Goal: Task Accomplishment & Management: Complete application form

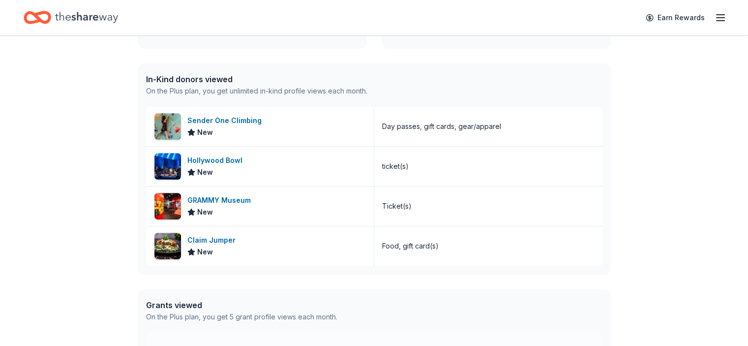
scroll to position [382, 0]
click at [218, 155] on div "Hollywood Bowl" at bounding box center [216, 160] width 59 height 12
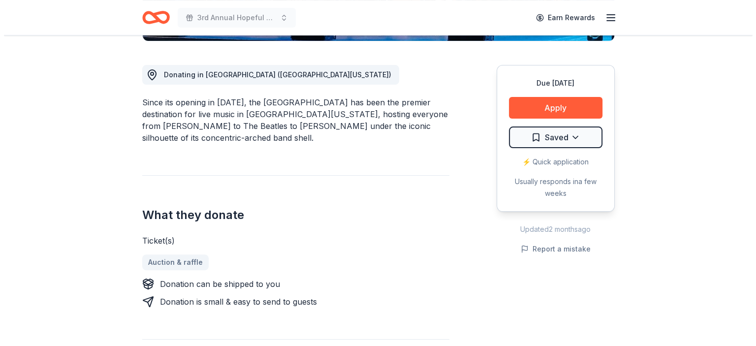
scroll to position [259, 0]
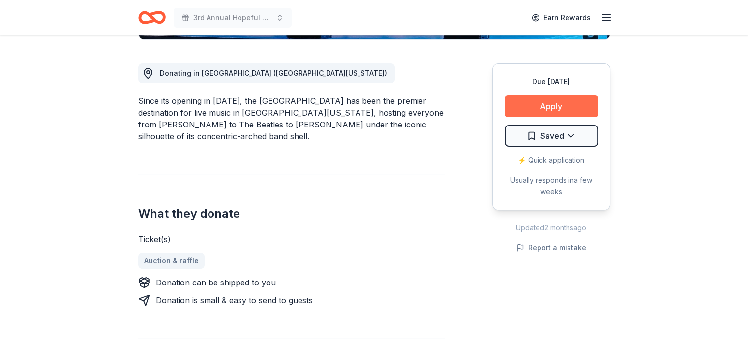
click at [562, 106] on button "Apply" at bounding box center [551, 106] width 93 height 22
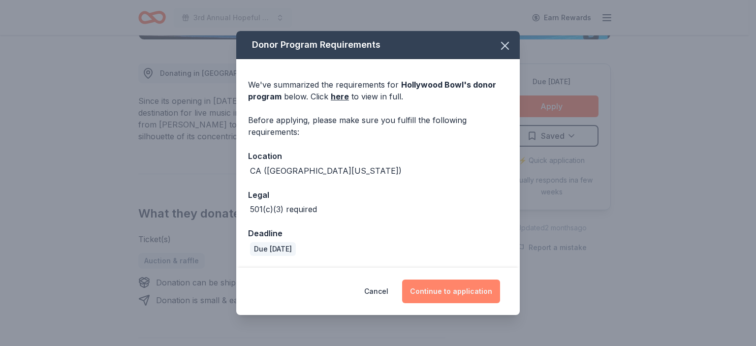
click at [458, 285] on button "Continue to application" at bounding box center [451, 291] width 98 height 24
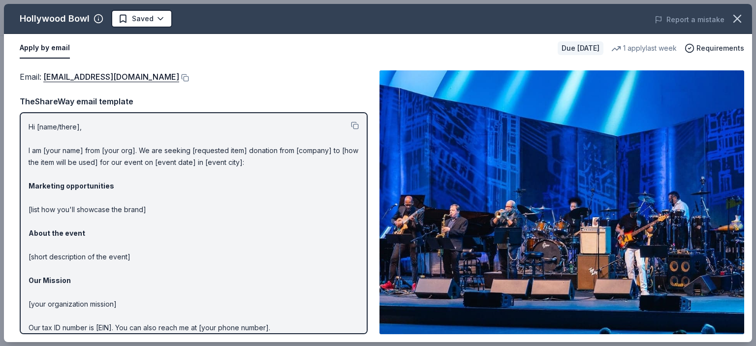
drag, startPoint x: 367, startPoint y: 149, endPoint x: 369, endPoint y: 183, distance: 34.5
click at [369, 183] on div "Email : donatedtickets@laphil.org Email : donatedtickets@laphil.org TheShareWay…" at bounding box center [378, 201] width 748 height 279
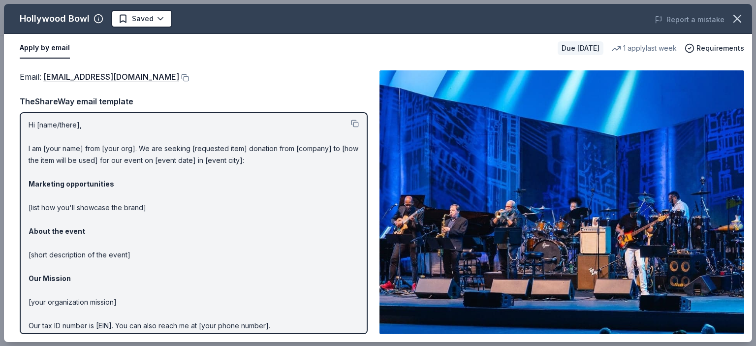
scroll to position [0, 0]
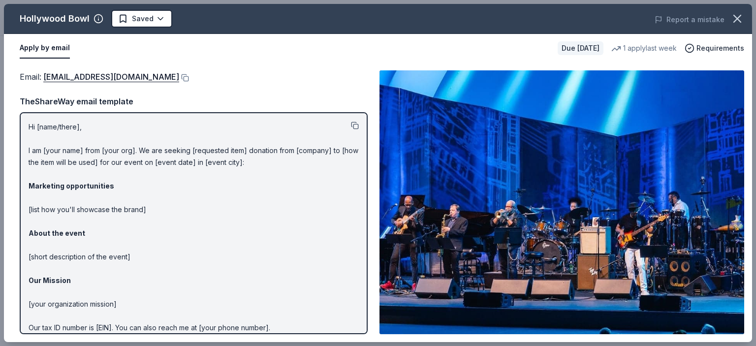
click at [351, 123] on button at bounding box center [355, 125] width 8 height 8
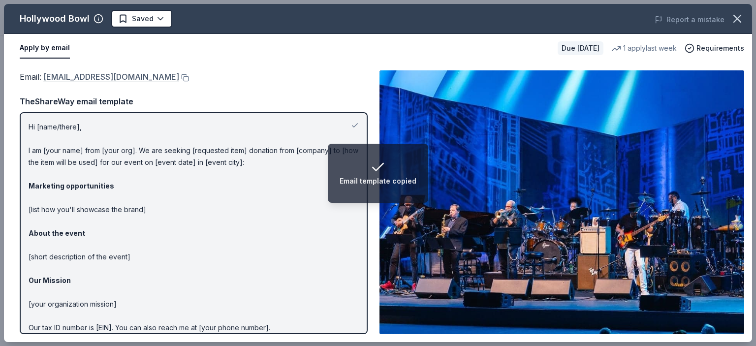
click at [112, 81] on link "donatedtickets@laphil.org" at bounding box center [111, 76] width 136 height 13
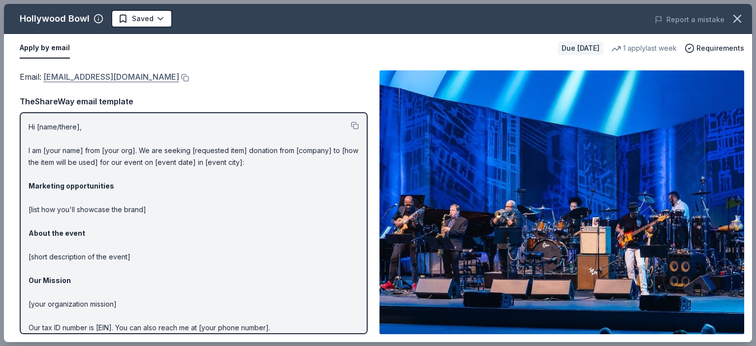
click at [134, 77] on link "donatedtickets@laphil.org" at bounding box center [111, 76] width 136 height 13
click at [179, 77] on button at bounding box center [184, 78] width 10 height 8
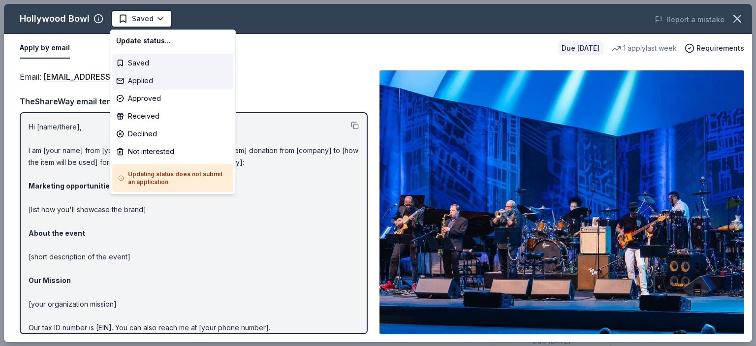
click at [157, 80] on div "Applied" at bounding box center [172, 81] width 121 height 18
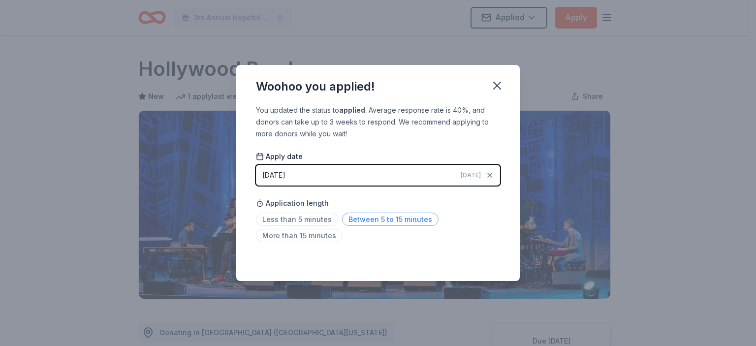
click at [367, 216] on span "Between 5 to 15 minutes" at bounding box center [390, 219] width 96 height 13
click at [414, 213] on span "Between 5 to 15 minutes" at bounding box center [390, 219] width 96 height 13
click at [496, 84] on icon "button" at bounding box center [497, 86] width 14 height 14
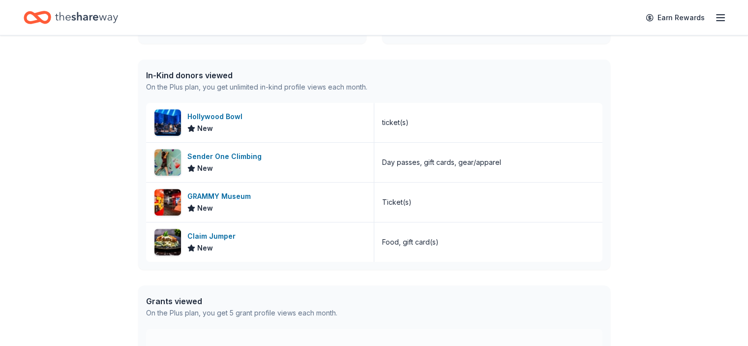
scroll to position [387, 0]
click at [200, 187] on div "GRAMMY Museum New" at bounding box center [260, 201] width 228 height 39
click at [206, 236] on div "Claim Jumper" at bounding box center [213, 235] width 52 height 12
click at [51, 17] on icon "Home" at bounding box center [38, 17] width 28 height 23
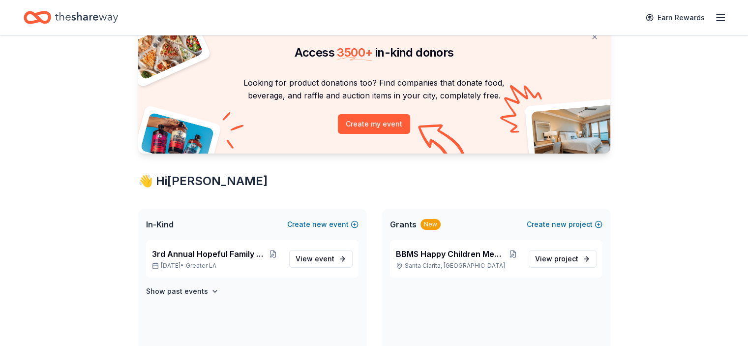
scroll to position [0, 0]
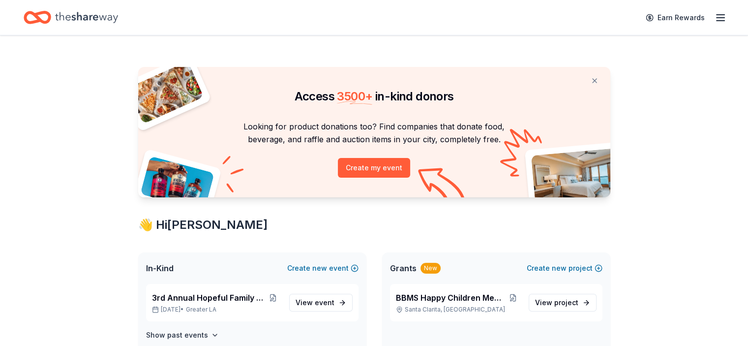
click at [715, 15] on icon "button" at bounding box center [721, 18] width 12 height 12
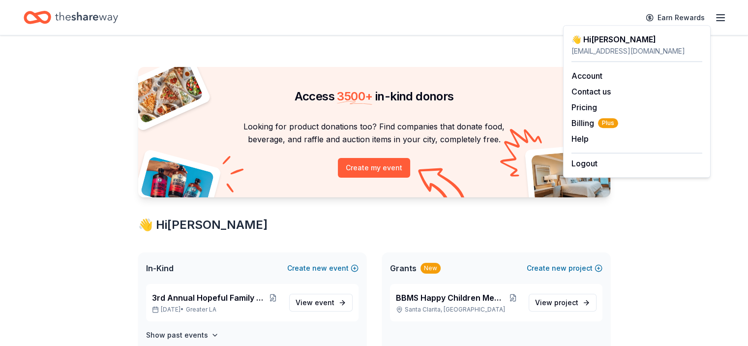
click at [96, 14] on icon "Home" at bounding box center [86, 17] width 63 height 20
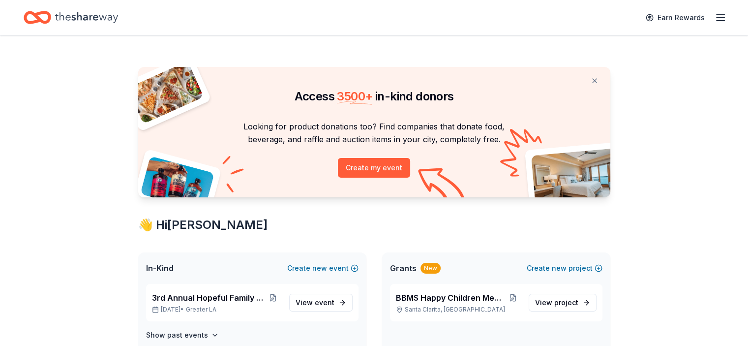
click at [96, 14] on icon "Home" at bounding box center [86, 17] width 63 height 20
click at [50, 22] on icon "Home" at bounding box center [41, 17] width 15 height 10
click at [51, 19] on icon "Home" at bounding box center [38, 17] width 28 height 23
click at [596, 82] on button at bounding box center [595, 81] width 24 height 20
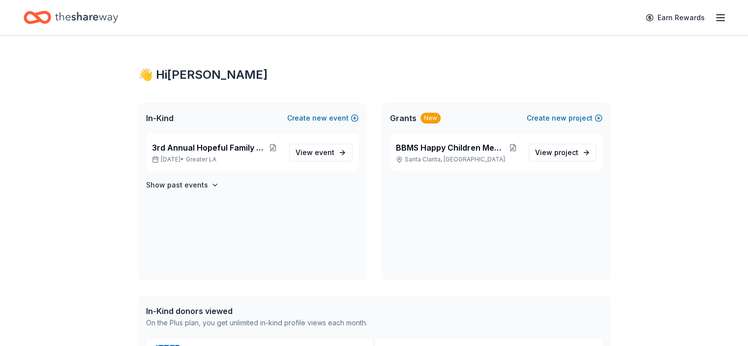
click at [717, 15] on line "button" at bounding box center [721, 15] width 8 height 0
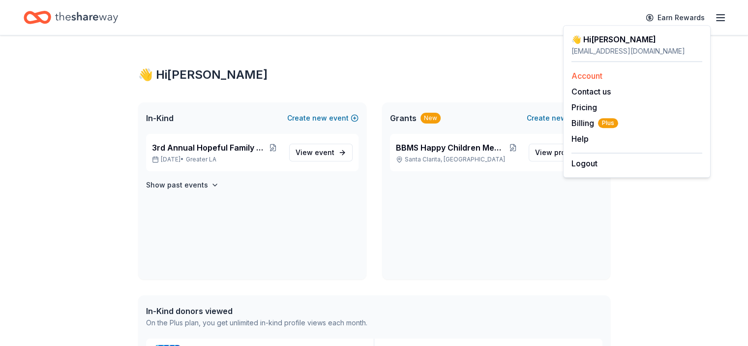
click at [597, 72] on link "Account" at bounding box center [587, 76] width 31 height 10
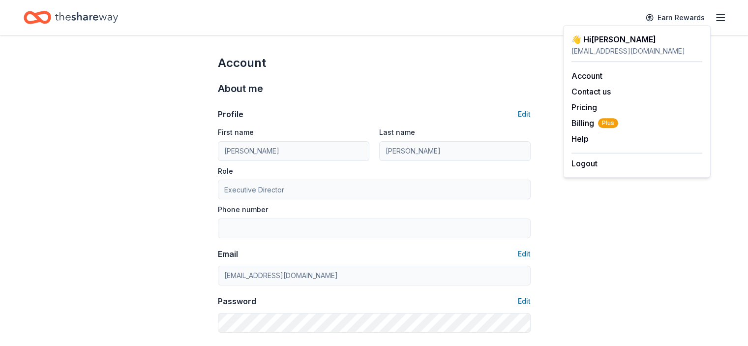
click at [410, 61] on div "Account" at bounding box center [374, 63] width 313 height 16
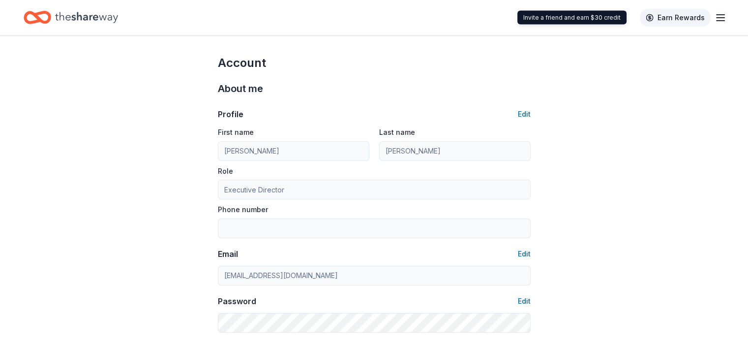
click at [662, 17] on link "Earn Rewards" at bounding box center [675, 18] width 71 height 18
click at [715, 15] on icon "button" at bounding box center [721, 18] width 12 height 12
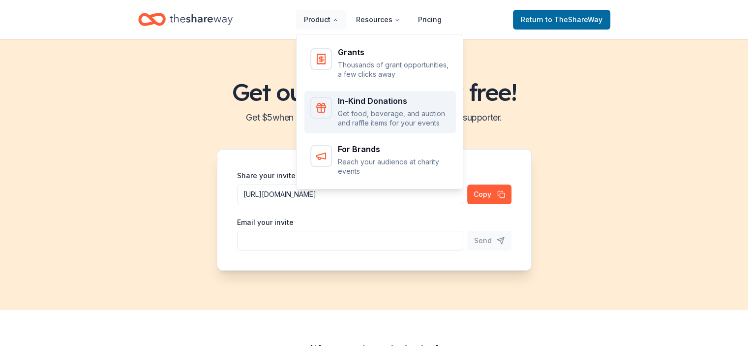
drag, startPoint x: 337, startPoint y: 111, endPoint x: 338, endPoint y: 100, distance: 11.4
click at [338, 100] on div "In-Kind Donations Get food, beverage, and auction and raffle items for your eve…" at bounding box center [380, 112] width 140 height 31
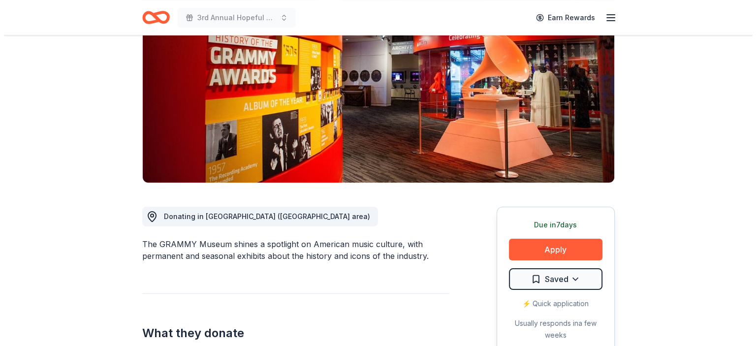
scroll to position [137, 0]
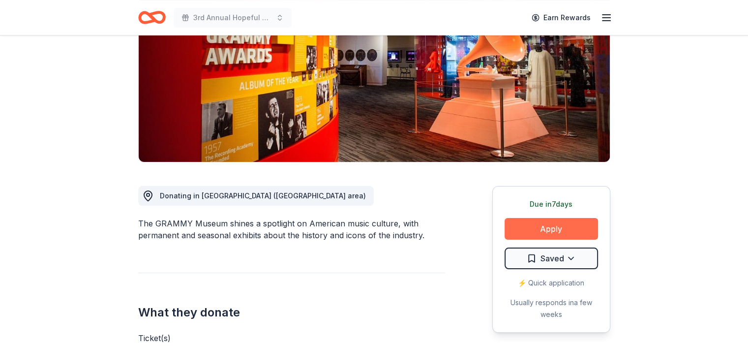
click at [561, 228] on button "Apply" at bounding box center [551, 229] width 93 height 22
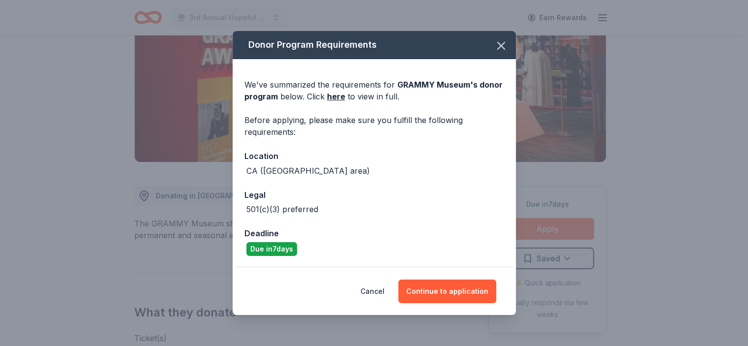
click at [561, 228] on div "Donor Program Requirements We've summarized the requirements for GRAMMY Museum …" at bounding box center [374, 173] width 748 height 346
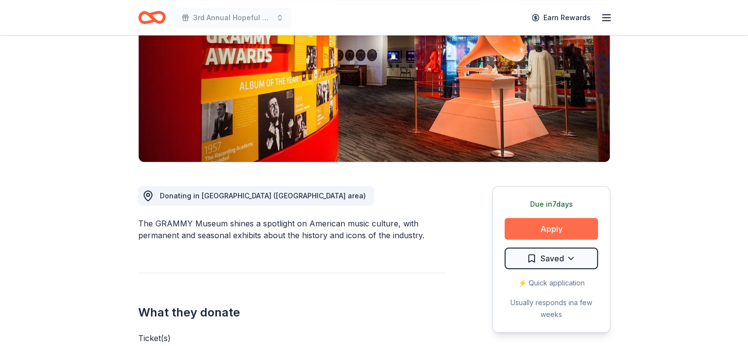
click at [561, 228] on button "Apply" at bounding box center [551, 229] width 93 height 22
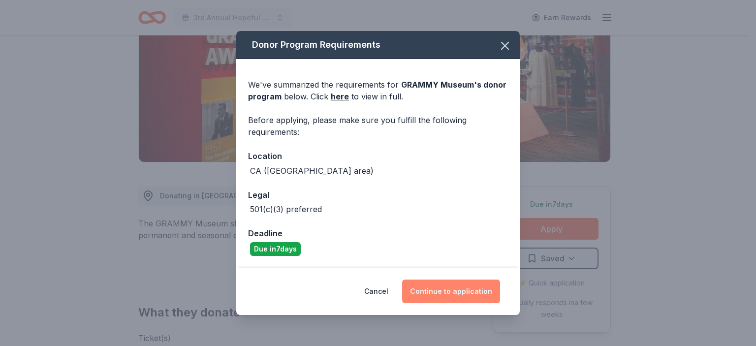
click at [455, 288] on button "Continue to application" at bounding box center [451, 291] width 98 height 24
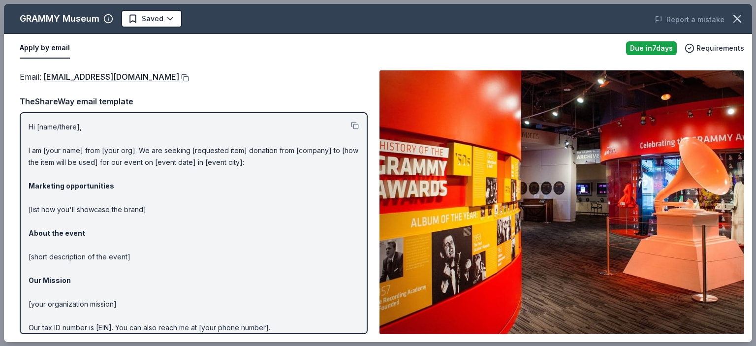
click at [189, 78] on button at bounding box center [184, 78] width 10 height 8
click at [155, 20] on html "3rd Annual Hopeful Family Futures Earn Rewards Due in 7 days Share GRAMMY Museu…" at bounding box center [378, 36] width 756 height 346
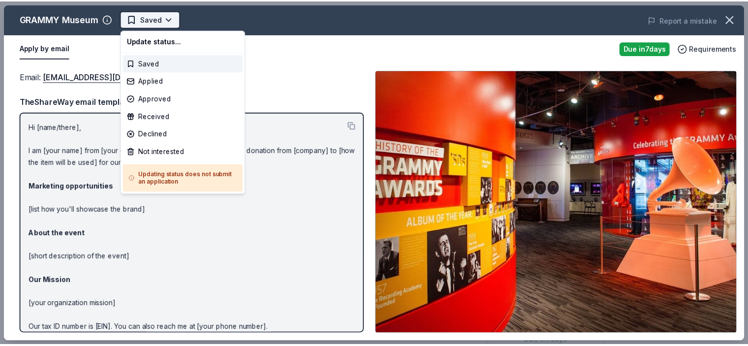
scroll to position [0, 0]
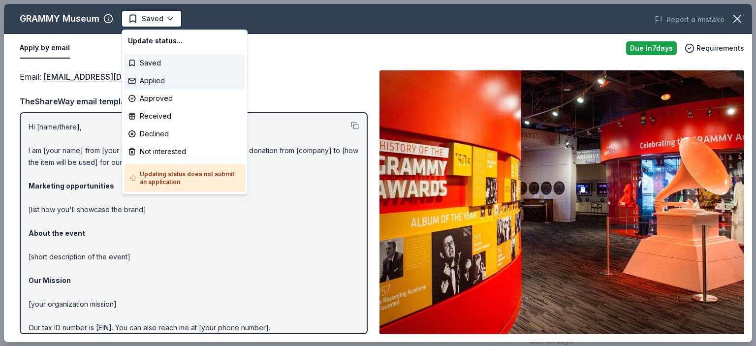
click at [155, 76] on div "Applied" at bounding box center [184, 81] width 121 height 18
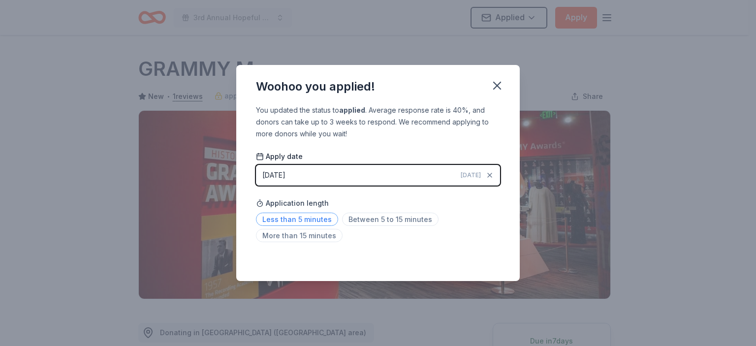
click at [324, 218] on span "Less than 5 minutes" at bounding box center [297, 219] width 82 height 13
click at [500, 85] on icon "button" at bounding box center [497, 86] width 14 height 14
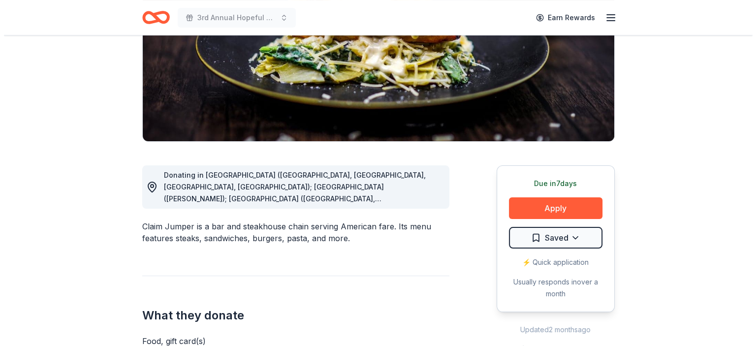
scroll to position [157, 0]
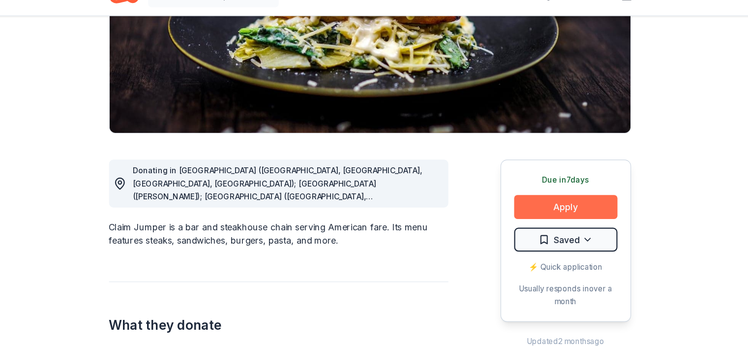
click at [532, 209] on button "Apply" at bounding box center [551, 208] width 93 height 22
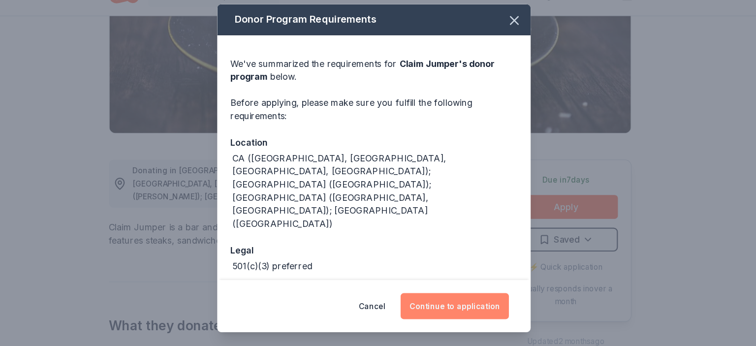
click at [456, 299] on button "Continue to application" at bounding box center [451, 298] width 98 height 24
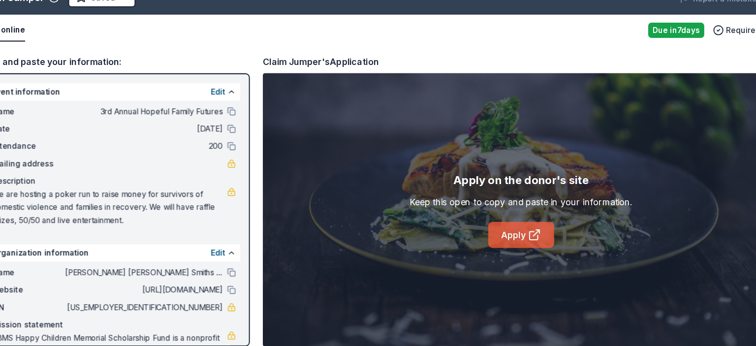
click at [526, 230] on icon at bounding box center [525, 230] width 3 height 3
click at [137, 22] on html "3rd Annual Hopeful Family Futures Earn Rewards Due [DATE] Share Claim Jumper Ne…" at bounding box center [378, 16] width 756 height 346
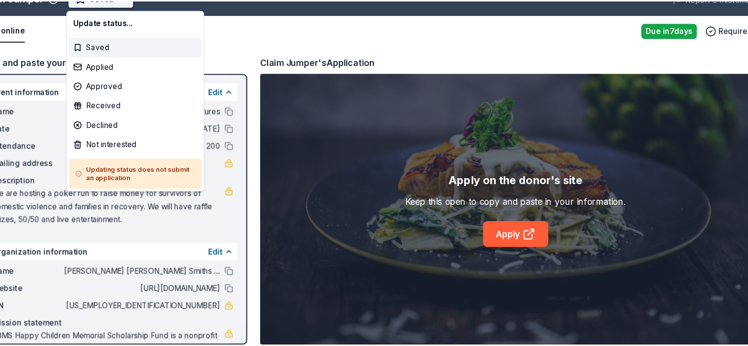
scroll to position [0, 0]
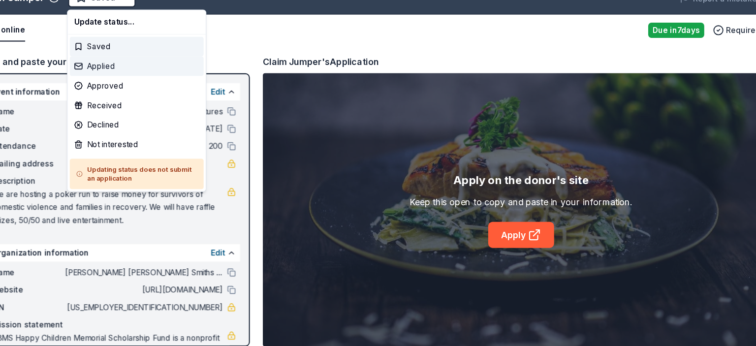
click at [140, 80] on div "Applied" at bounding box center [163, 81] width 121 height 18
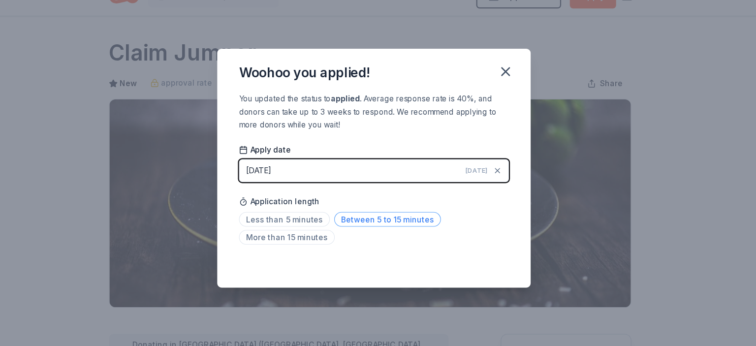
click at [410, 214] on span "Between 5 to 15 minutes" at bounding box center [390, 219] width 96 height 13
click at [496, 86] on icon "button" at bounding box center [496, 85] width 7 height 7
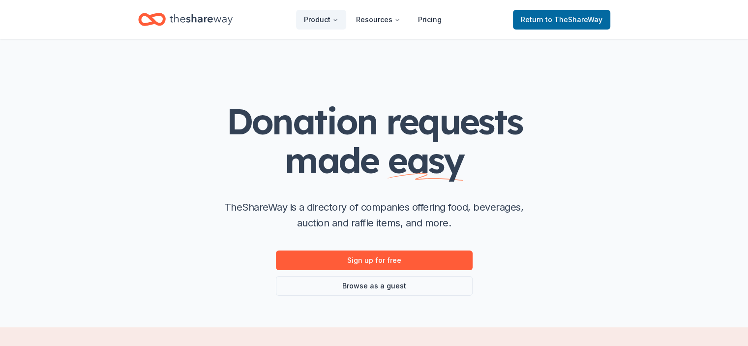
click at [544, 99] on div "Donation requests made easy TheShareWay is a directory of companies offering fo…" at bounding box center [374, 183] width 504 height 288
click at [554, 23] on span "to TheShareWay" at bounding box center [574, 19] width 57 height 8
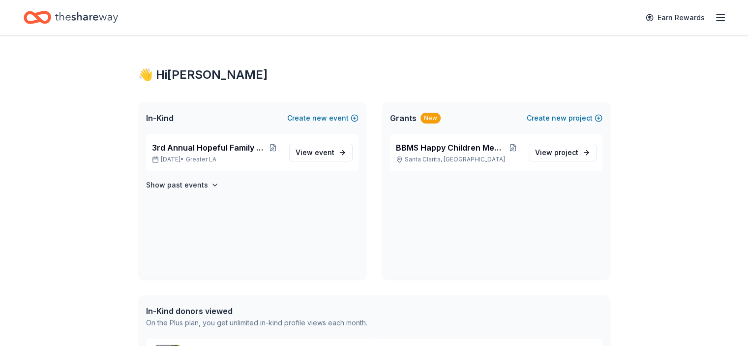
click at [549, 14] on div "Earn Rewards" at bounding box center [374, 17] width 701 height 23
click at [88, 17] on icon "Home" at bounding box center [86, 17] width 63 height 20
click at [51, 17] on icon "Home" at bounding box center [38, 17] width 28 height 23
click at [246, 144] on span "3rd Annual Hopeful Family Futures" at bounding box center [208, 148] width 113 height 12
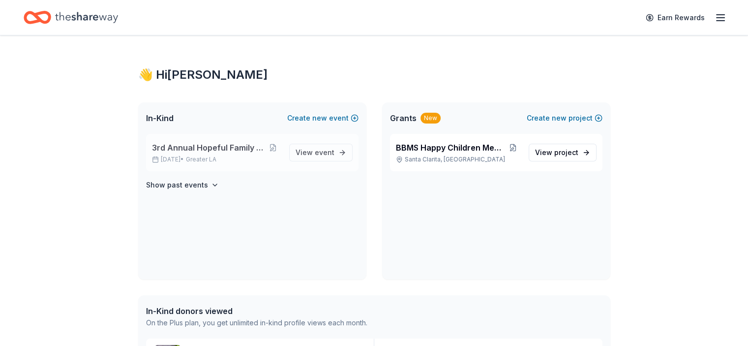
click at [246, 144] on span "3rd Annual Hopeful Family Futures" at bounding box center [208, 148] width 113 height 12
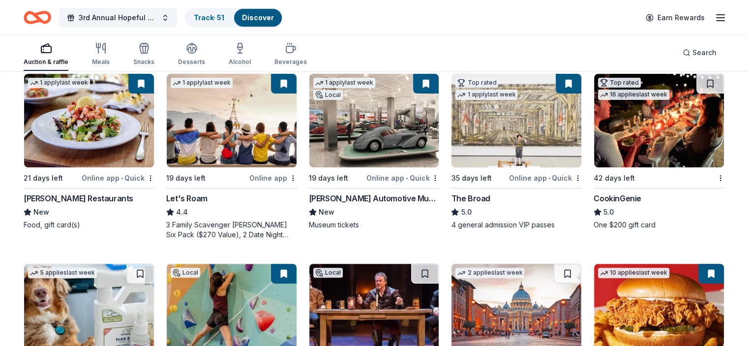
scroll to position [303, 0]
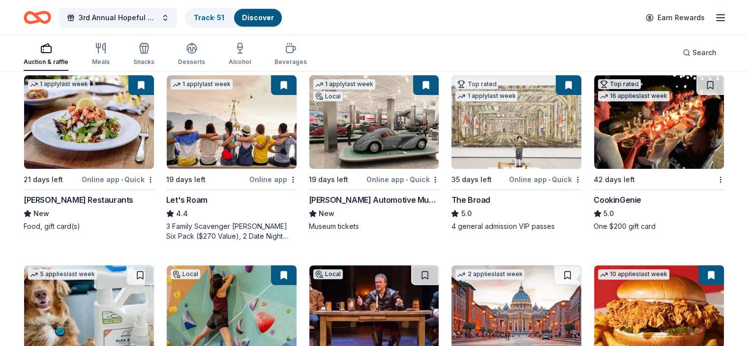
click at [610, 194] on div "CookinGenie" at bounding box center [618, 200] width 48 height 12
click at [698, 76] on button at bounding box center [711, 85] width 26 height 20
click at [677, 133] on img at bounding box center [659, 121] width 130 height 93
click at [612, 113] on img at bounding box center [659, 121] width 130 height 93
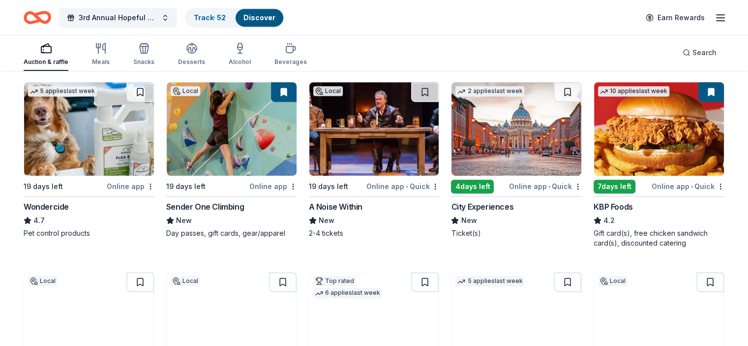
scroll to position [472, 0]
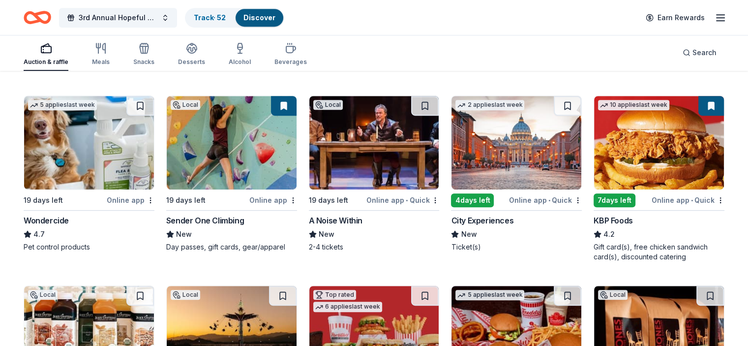
click at [478, 214] on div "City Experiences" at bounding box center [482, 220] width 62 height 12
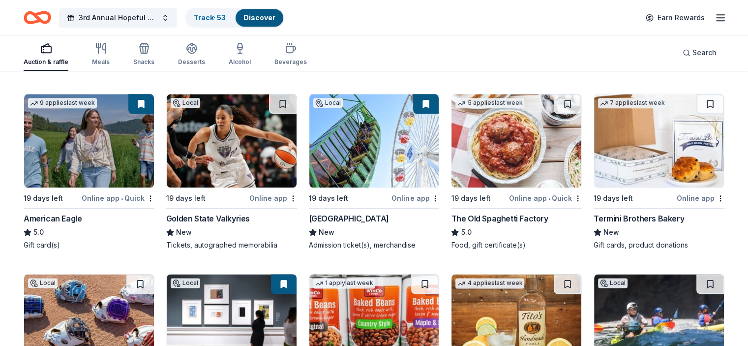
scroll to position [1208, 0]
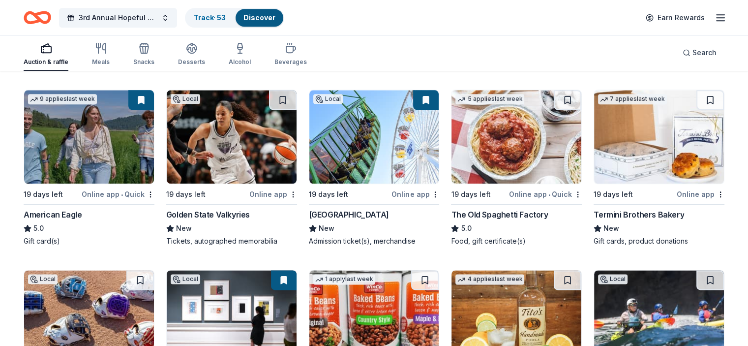
click at [537, 188] on div "Online app • Quick" at bounding box center [545, 194] width 73 height 12
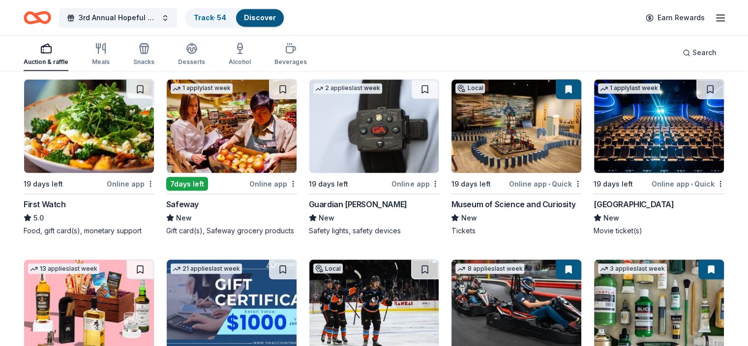
scroll to position [1772, 0]
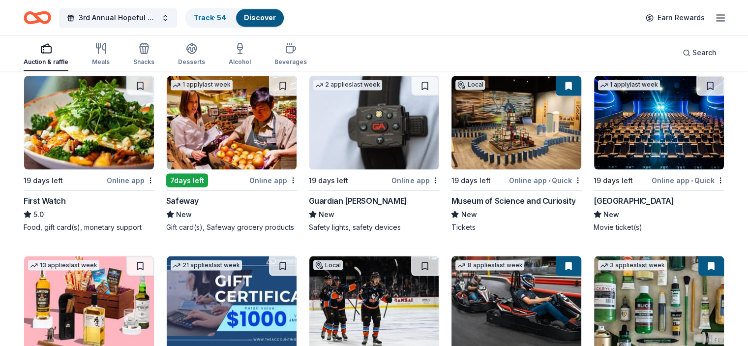
click at [366, 203] on div "Guardian Angel Device" at bounding box center [358, 200] width 98 height 12
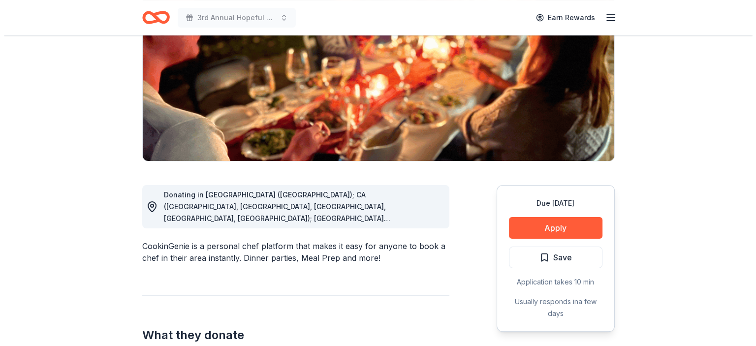
scroll to position [152, 0]
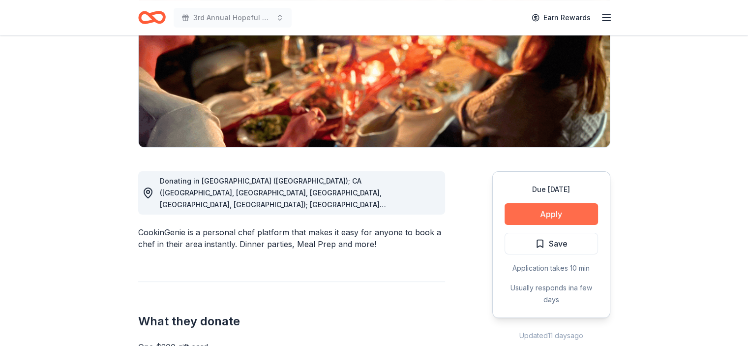
drag, startPoint x: 574, startPoint y: 216, endPoint x: 579, endPoint y: 214, distance: 6.2
click at [579, 214] on button "Apply" at bounding box center [551, 214] width 93 height 22
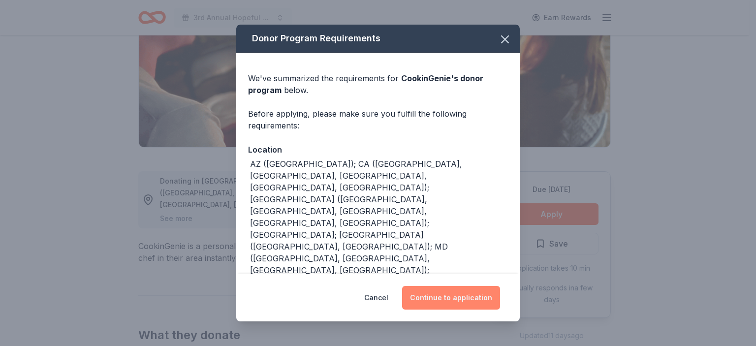
click at [466, 299] on button "Continue to application" at bounding box center [451, 298] width 98 height 24
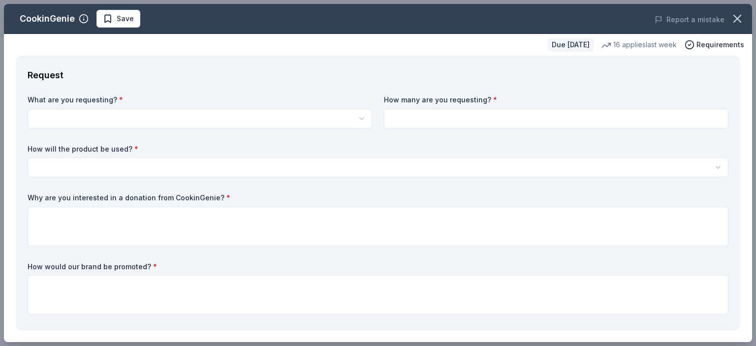
click at [270, 116] on html "3rd Annual Hopeful Family Futures Earn Rewards Due in 42 days Share CookinGenie…" at bounding box center [378, 21] width 756 height 346
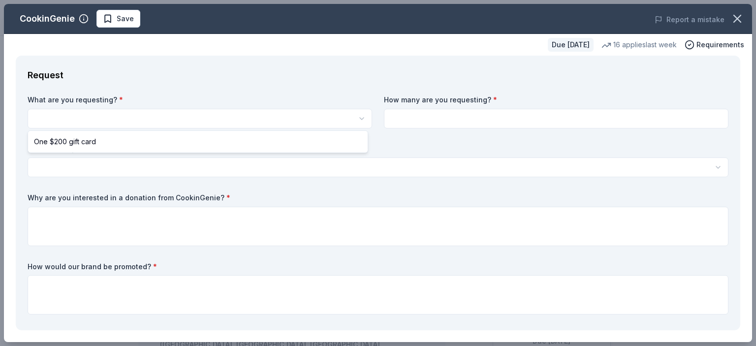
scroll to position [0, 0]
select select "One $200 gift card"
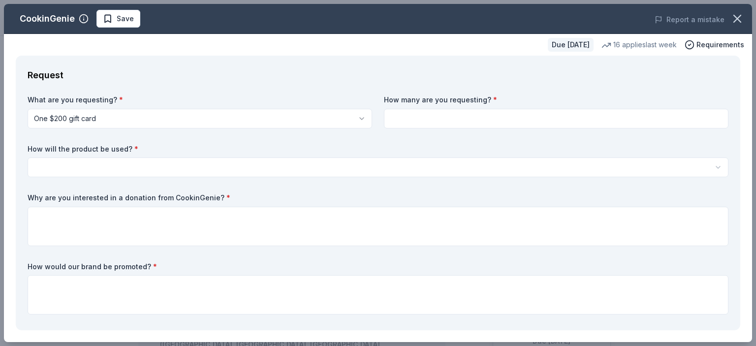
click at [430, 116] on input at bounding box center [556, 119] width 344 height 20
type input "1"
click at [234, 169] on html "3rd Annual Hopeful Family Futures Save Apply Due in 42 days Share CookinGenie 5…" at bounding box center [378, 173] width 756 height 346
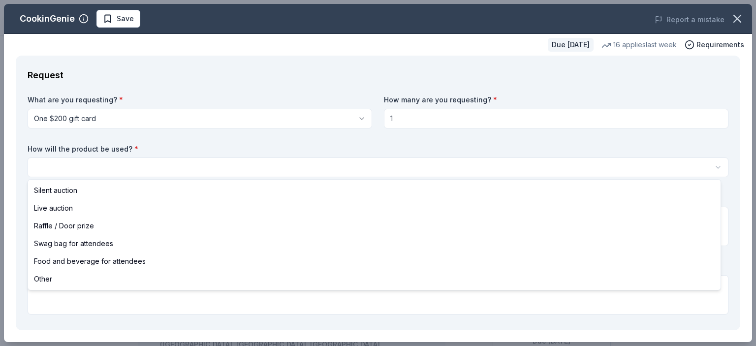
select select "raffleDoorPrize"
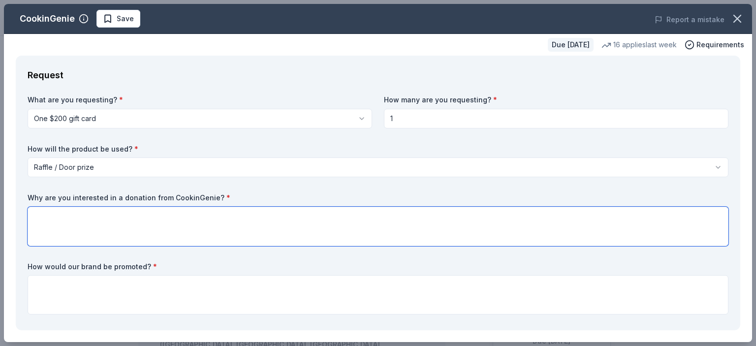
click at [146, 219] on textarea at bounding box center [378, 226] width 700 height 39
type textarea "Your organization sounds like a fun donation prize! We would love to get the wo…"
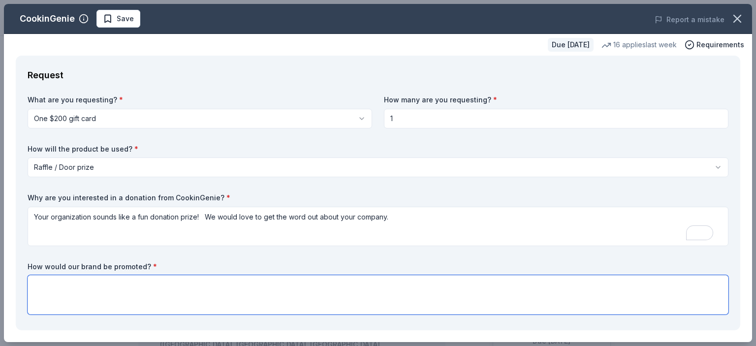
click at [173, 301] on textarea at bounding box center [378, 294] width 700 height 39
type textarea "We would announce your donation on our website, Facebook, and at our event."
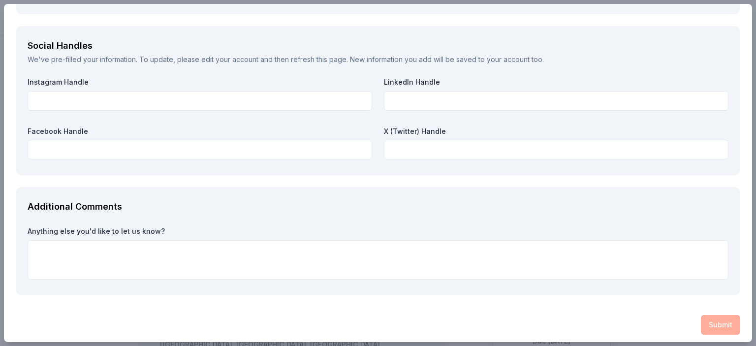
scroll to position [1114, 0]
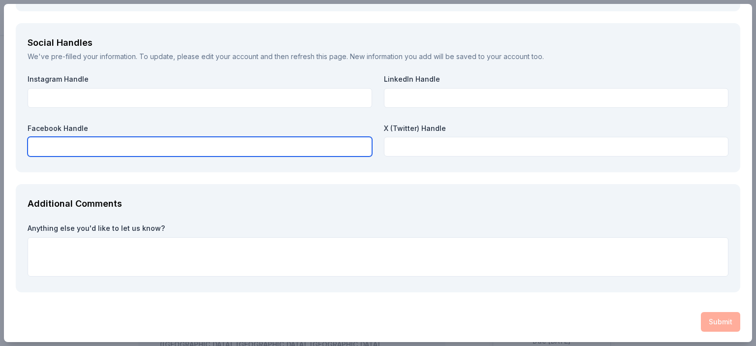
click at [242, 147] on input "text" at bounding box center [200, 147] width 344 height 20
click at [223, 146] on input "text" at bounding box center [200, 147] width 344 height 20
paste input "https://www.facebook.com/profile.php?id=100071533726453"
type input "https://www.facebook.com/profile.php?id=100071533726453"
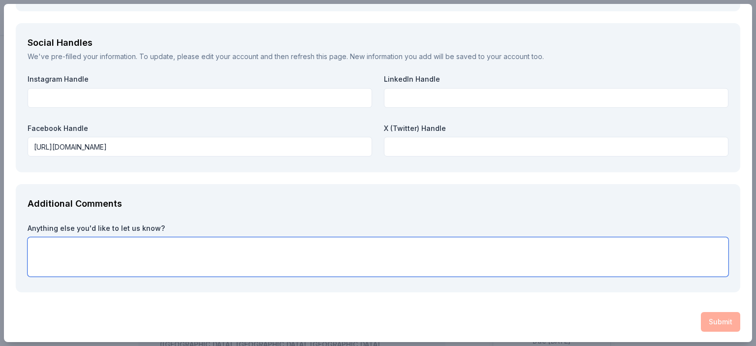
click at [182, 256] on textarea at bounding box center [378, 256] width 700 height 39
paste textarea "Our mission statement here at Brianna Brandy Millard Smith’s Happy Children Mem…"
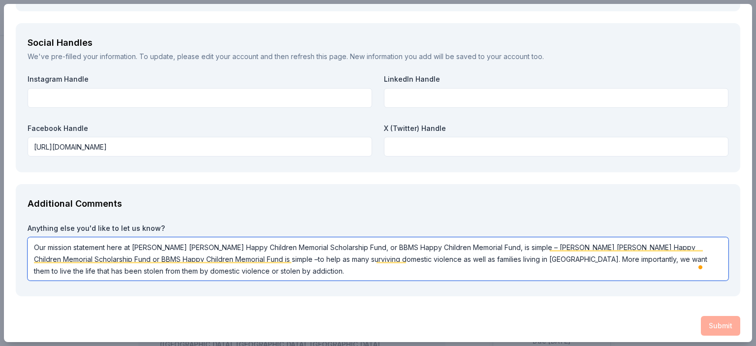
type textarea "Our mission statement here at Brianna Brandy Millard Smith’s Happy Children Mem…"
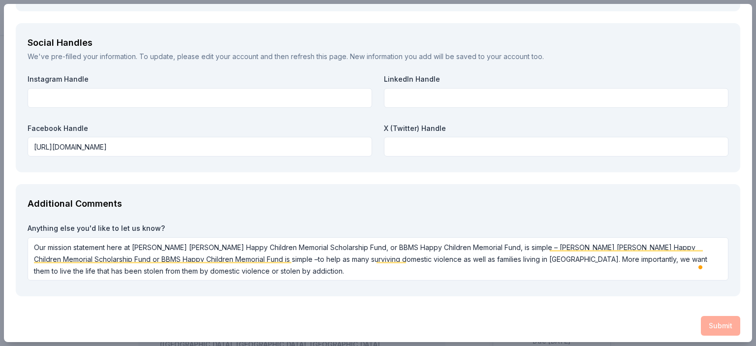
click at [712, 321] on div "Submit" at bounding box center [378, 326] width 724 height 20
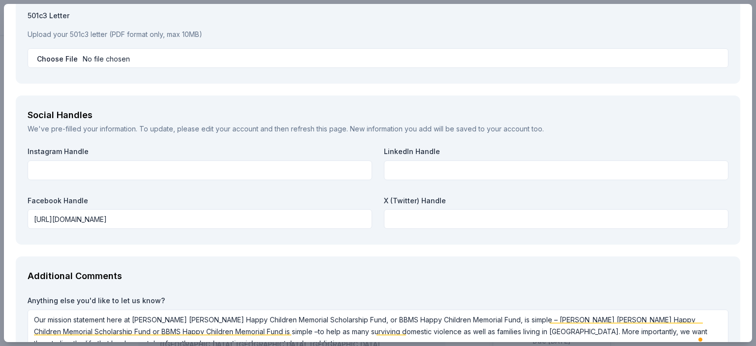
scroll to position [1118, 0]
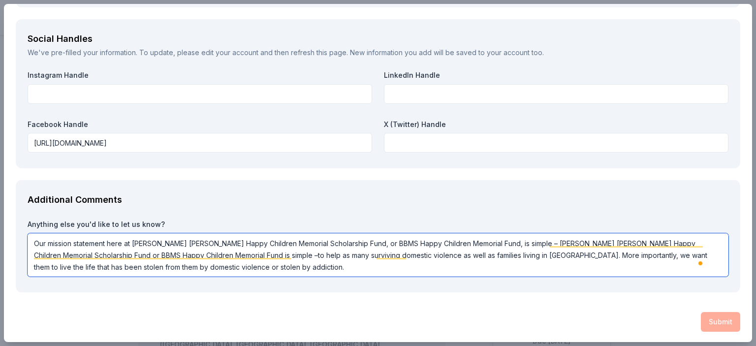
click at [553, 270] on textarea "Our mission statement here at Brianna Brandy Millard Smith’s Happy Children Mem…" at bounding box center [378, 254] width 700 height 43
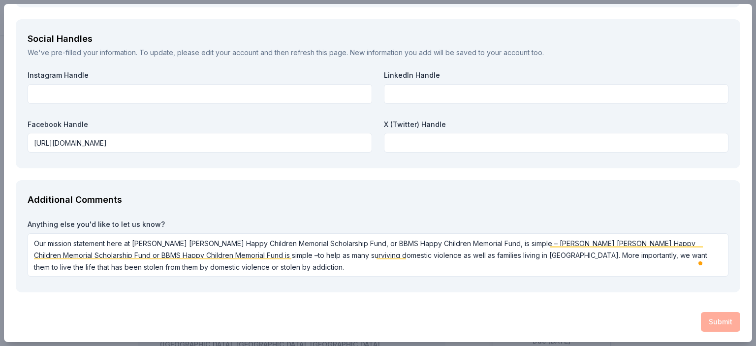
click at [715, 323] on div "Submit" at bounding box center [378, 322] width 724 height 20
click at [714, 319] on div "Submit" at bounding box center [378, 322] width 724 height 20
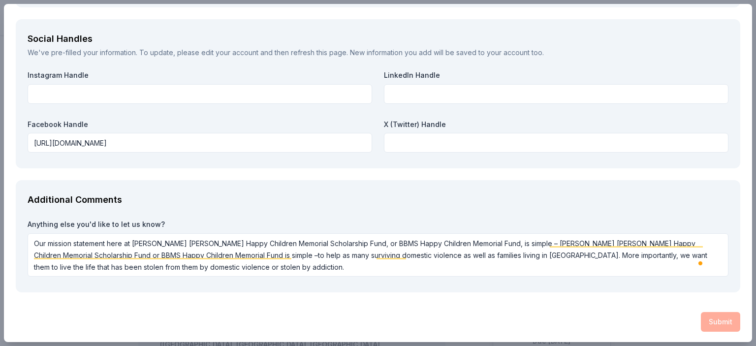
click at [714, 319] on div "Submit" at bounding box center [378, 322] width 724 height 20
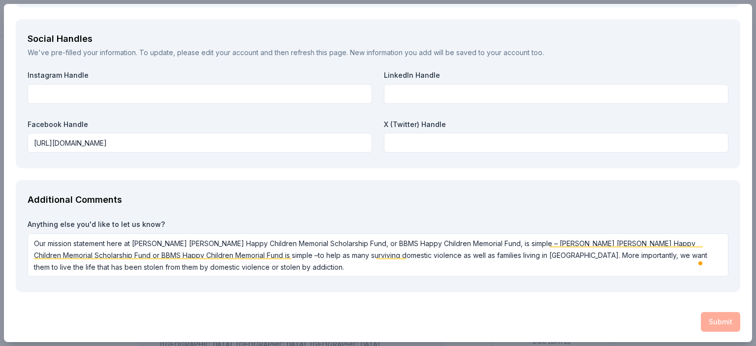
click at [714, 319] on div "Submit" at bounding box center [378, 322] width 724 height 20
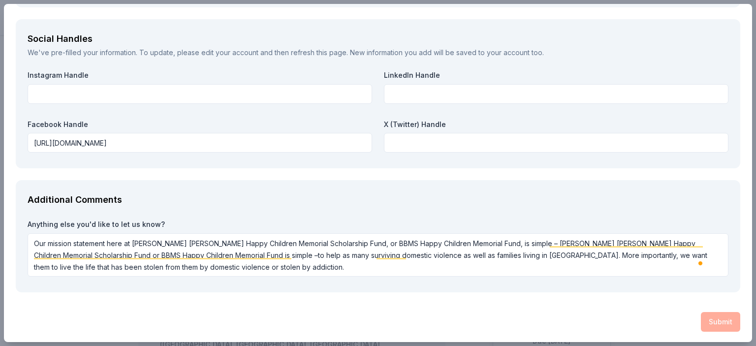
click at [714, 319] on div "Submit" at bounding box center [378, 322] width 724 height 20
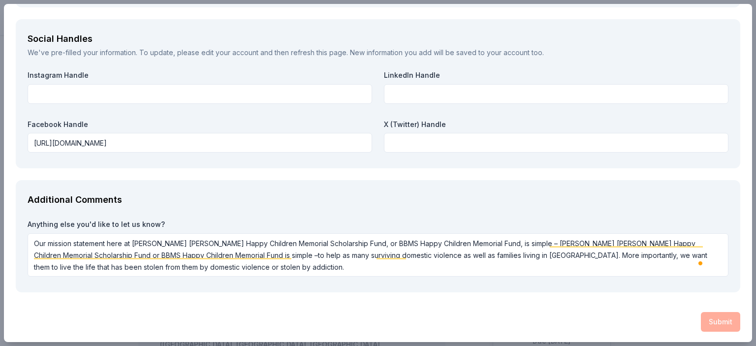
click at [714, 319] on div "Submit" at bounding box center [378, 322] width 724 height 20
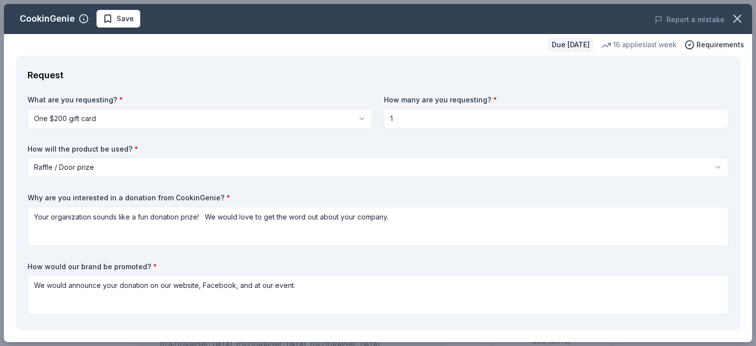
scroll to position [2, 0]
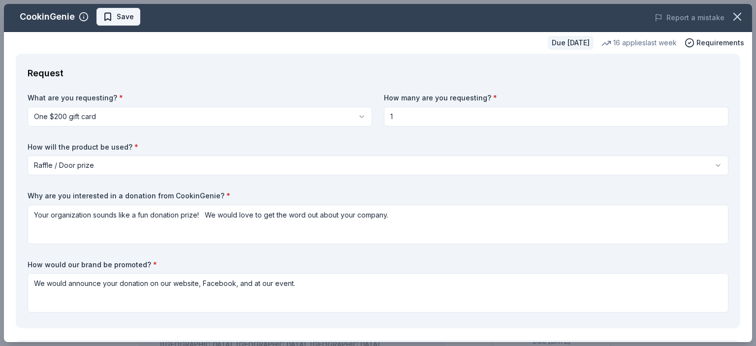
click at [124, 11] on span "Save" at bounding box center [125, 17] width 17 height 12
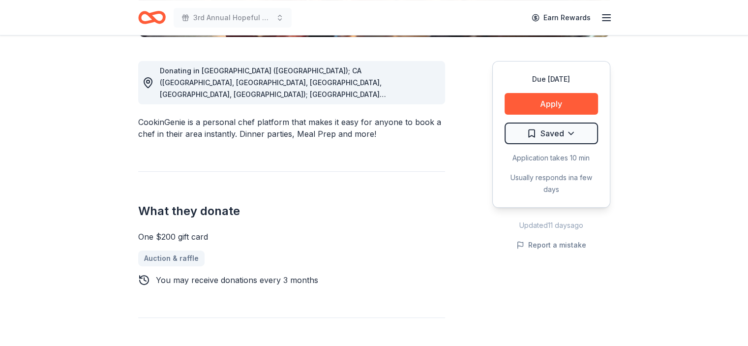
scroll to position [277, 0]
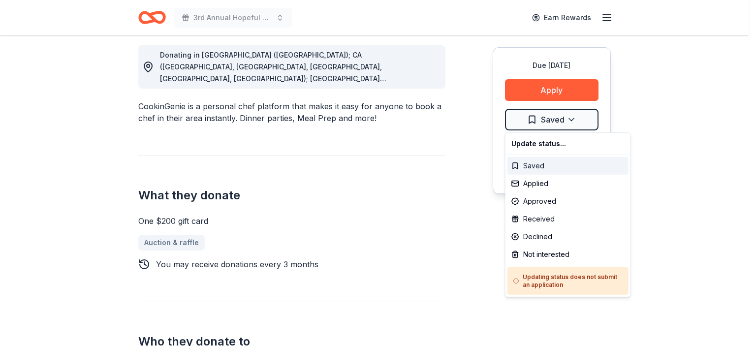
click at [533, 165] on div "Saved" at bounding box center [567, 166] width 121 height 18
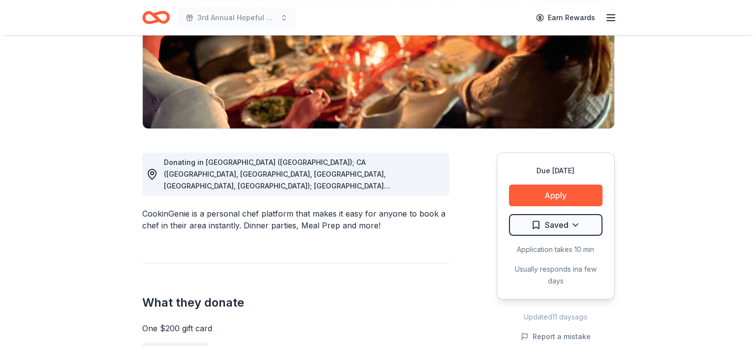
scroll to position [172, 0]
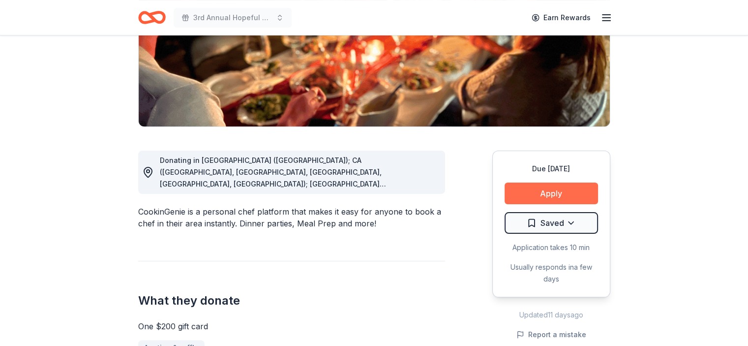
click at [564, 185] on button "Apply" at bounding box center [551, 193] width 93 height 22
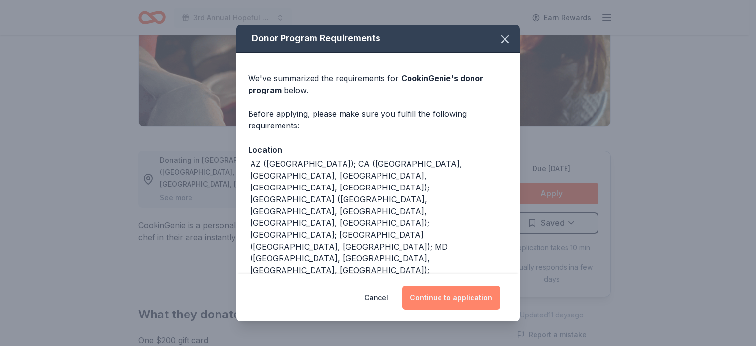
click at [470, 293] on button "Continue to application" at bounding box center [451, 298] width 98 height 24
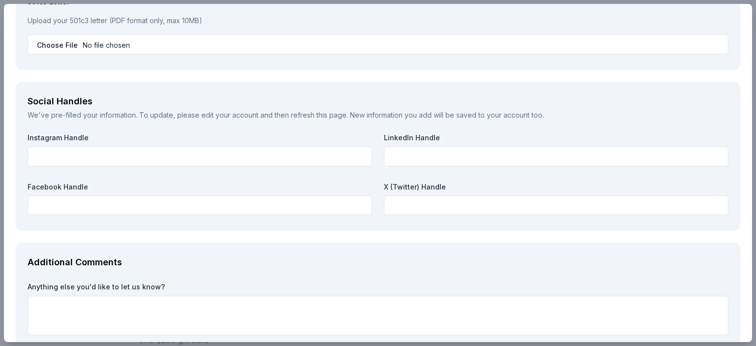
scroll to position [1114, 0]
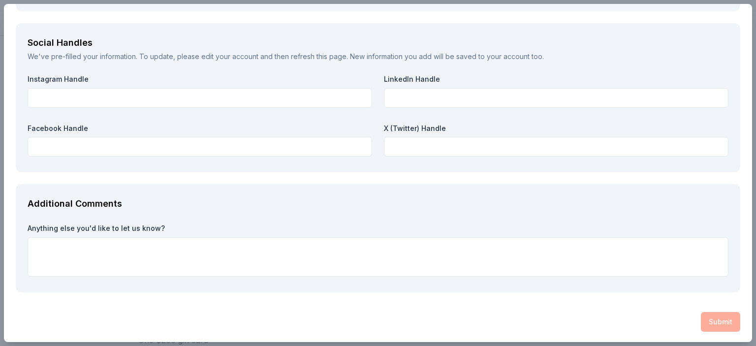
click at [706, 321] on div "Submit" at bounding box center [378, 322] width 724 height 20
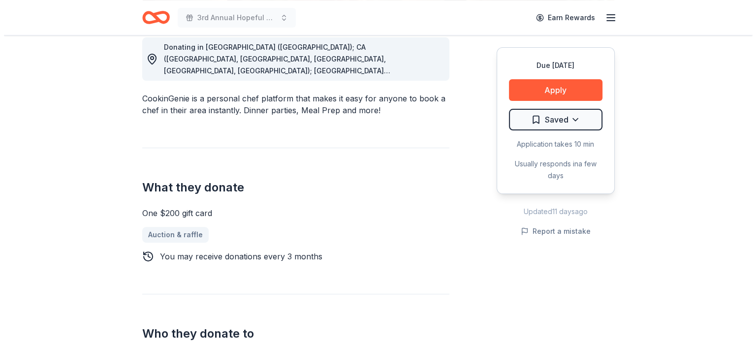
scroll to position [291, 0]
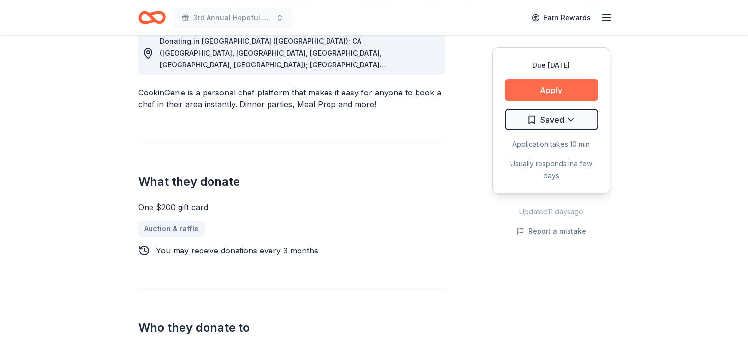
click at [559, 94] on button "Apply" at bounding box center [551, 90] width 93 height 22
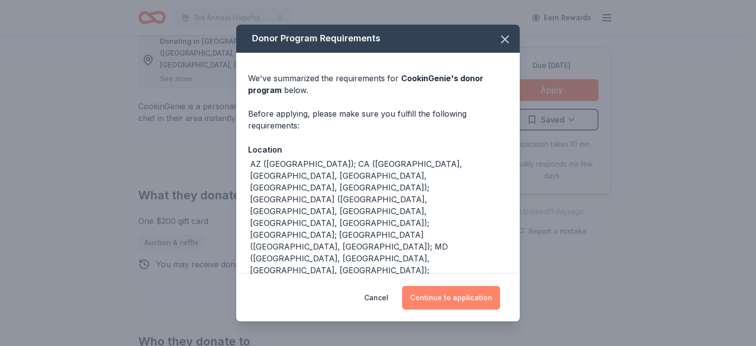
click at [466, 297] on button "Continue to application" at bounding box center [451, 298] width 98 height 24
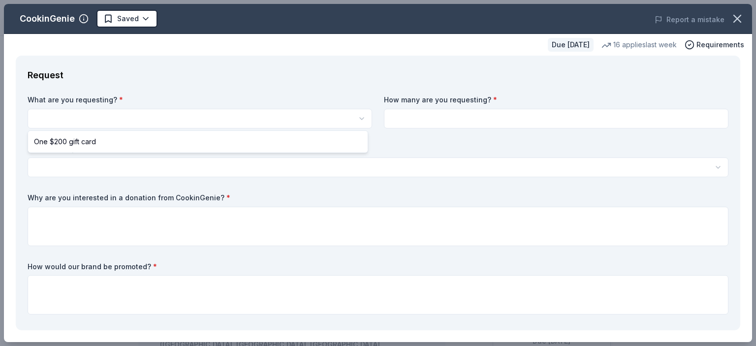
scroll to position [0, 0]
select select "One $200 gift card"
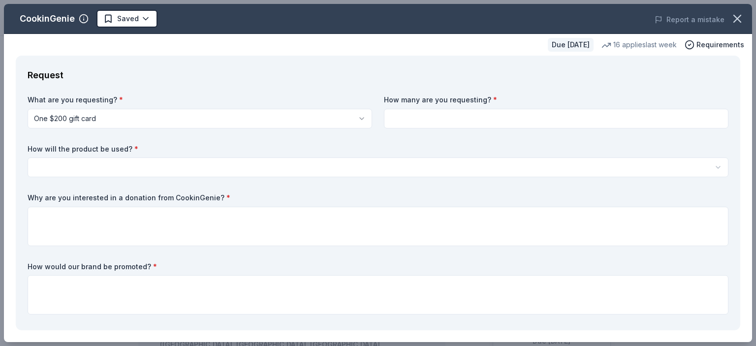
click at [525, 125] on input at bounding box center [556, 119] width 344 height 20
click at [518, 122] on input at bounding box center [556, 119] width 344 height 20
type input "1"
click at [318, 167] on html "3rd Annual Hopeful Family Futures Saved Apply Due in 42 days Share CookinGenie …" at bounding box center [378, 173] width 756 height 346
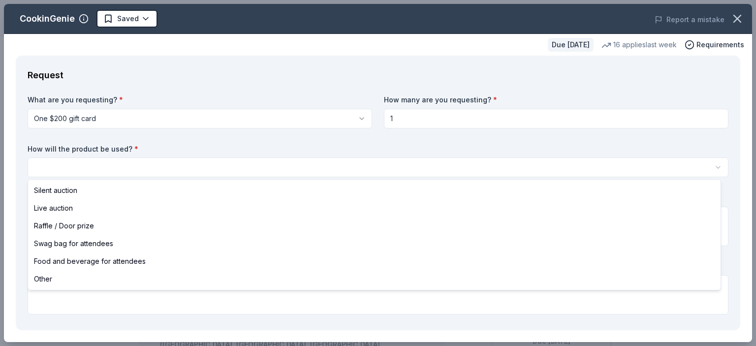
select select "raffleDoorPrize"
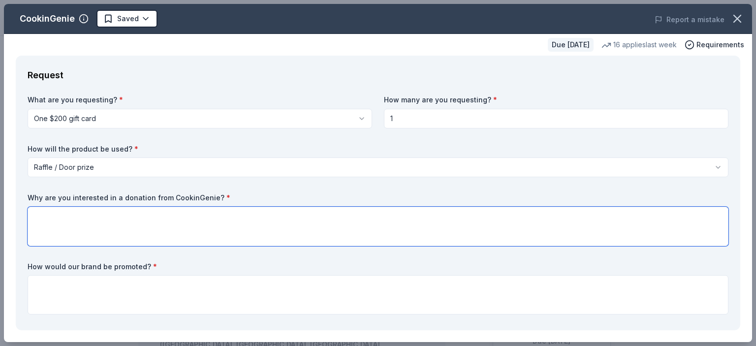
click at [275, 234] on textarea at bounding box center [378, 226] width 700 height 39
click at [392, 230] on textarea "To enrich screen reader interactions, please activate Accessibility in Grammarl…" at bounding box center [378, 226] width 700 height 39
type textarea "O"
type textarea "It would be an honor to have a donation from your company and work with your co…"
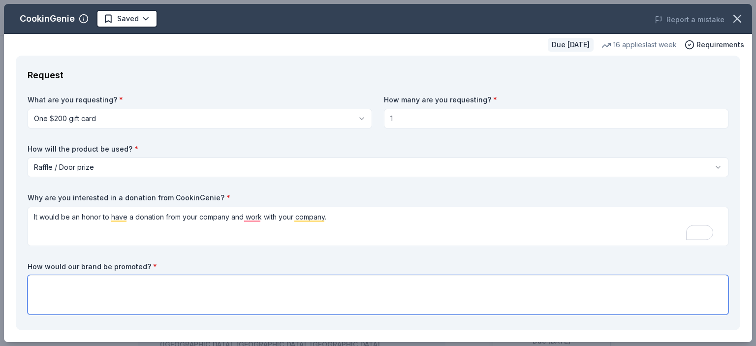
click at [314, 302] on textarea at bounding box center [378, 294] width 700 height 39
click at [314, 302] on textarea "To enrich screen reader interactions, please activate Accessibility in Grammarl…" at bounding box center [378, 294] width 700 height 39
type textarea "We will announce your company at our event, on Facebook, our website, on our fl…"
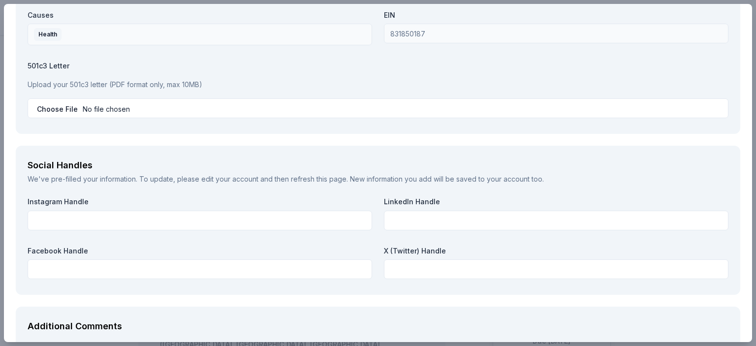
scroll to position [1000, 0]
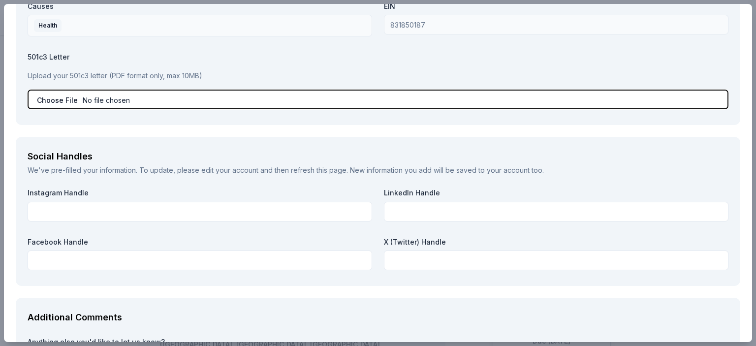
click at [108, 98] on input "file" at bounding box center [378, 100] width 700 height 20
click at [97, 100] on input "file" at bounding box center [378, 100] width 700 height 20
type input "C:\fakepath\BBMS 501c3.pdf"
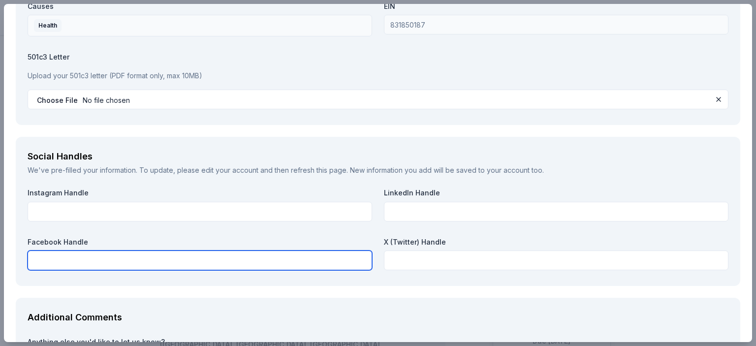
click at [327, 261] on input "text" at bounding box center [200, 260] width 344 height 20
paste input "Our mission statement here at Brianna Brandy Millard Smith’s Happy Children Mem…"
type input "Our mission statement here at Brianna Brandy Millard Smith’s Happy Children Mem…"
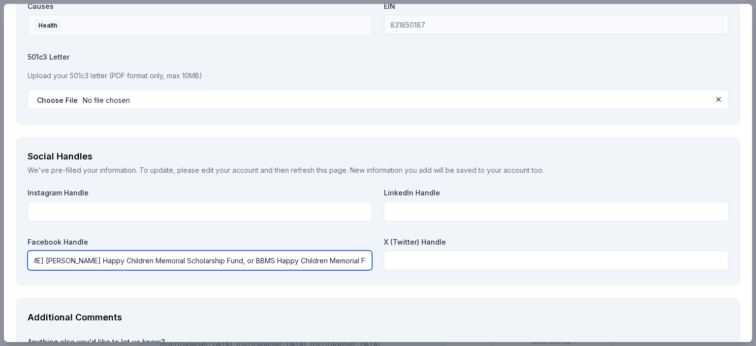
scroll to position [0, 0]
drag, startPoint x: 363, startPoint y: 258, endPoint x: 5, endPoint y: 245, distance: 357.8
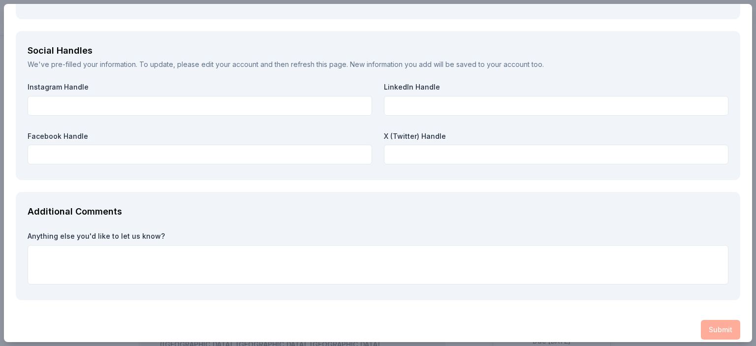
scroll to position [1114, 0]
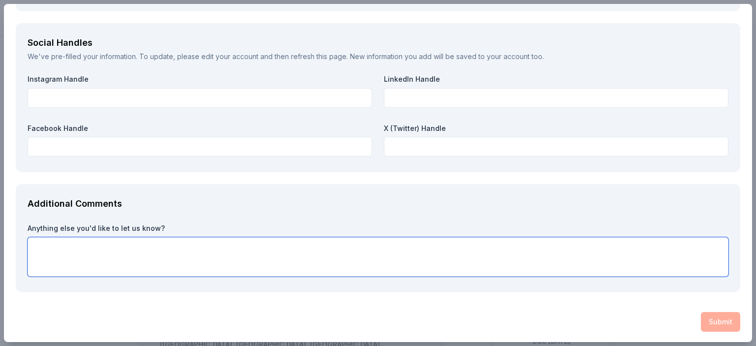
click at [438, 256] on textarea at bounding box center [378, 256] width 700 height 39
paste textarea "Our mission statement here at Brianna Brandy Millard Smith’s Happy Children Mem…"
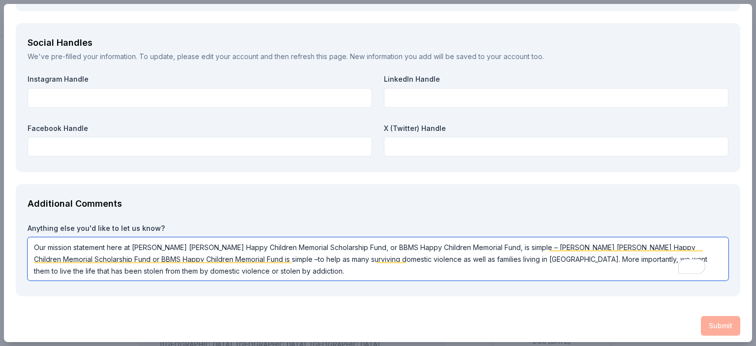
type textarea "Our mission statement here at Brianna Brandy Millard Smith’s Happy Children Mem…"
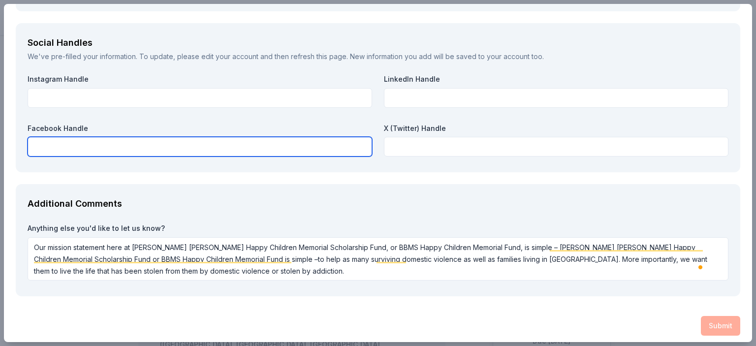
click at [127, 149] on input "text" at bounding box center [200, 147] width 344 height 20
paste input "https://www.facebook.com/profile.php?id=100071533726453"
type input "https://www.facebook.com/profile.php?id=100071533726453"
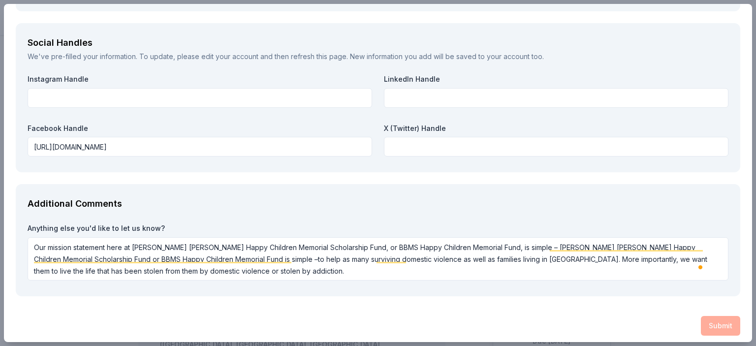
click at [718, 321] on div "Submit" at bounding box center [378, 326] width 724 height 20
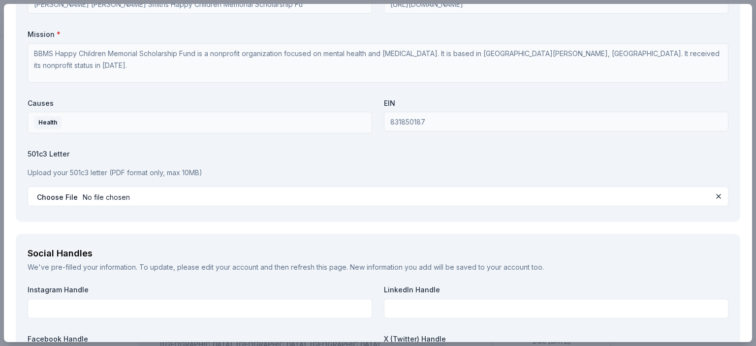
scroll to position [0, 0]
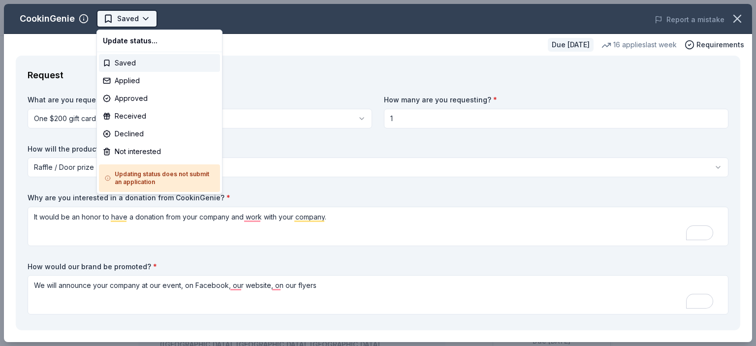
click at [146, 15] on html "3rd Annual Hopeful Family Futures Saved Apply Due in 42 days Share CookinGenie …" at bounding box center [378, 173] width 756 height 346
click at [256, 77] on html "3rd Annual Hopeful Family Futures Saved Apply Due in 42 days Share CookinGenie …" at bounding box center [378, 173] width 756 height 346
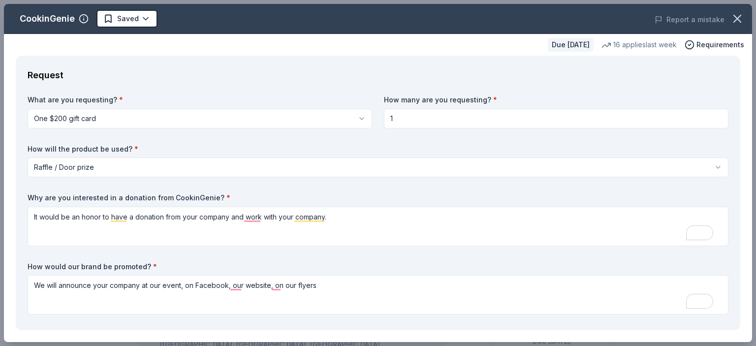
click at [748, 74] on div "CookinGenie Saved Report a mistake Due in 42 days 16 applies last week Requirem…" at bounding box center [378, 173] width 756 height 346
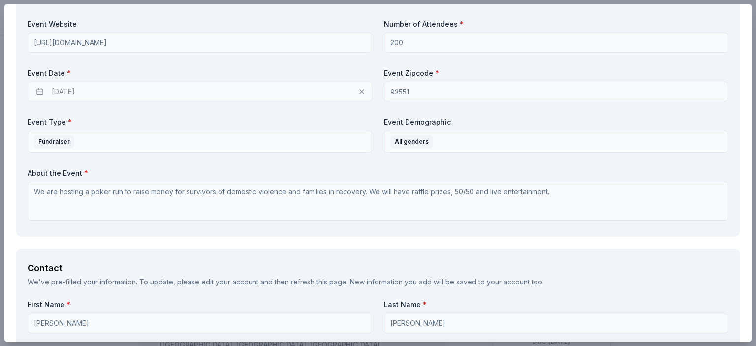
scroll to position [434, 0]
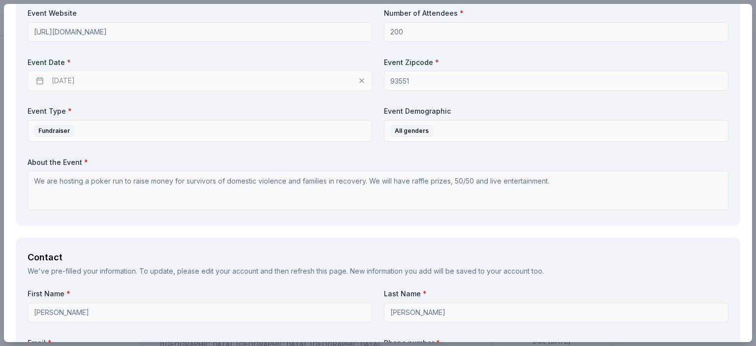
click at [39, 80] on div "10/10/2025" at bounding box center [200, 81] width 344 height 20
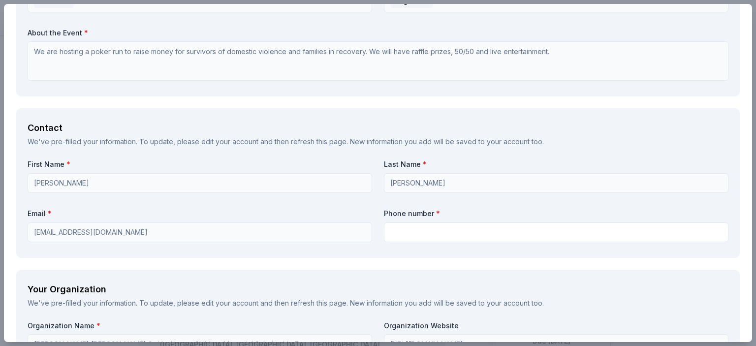
scroll to position [579, 0]
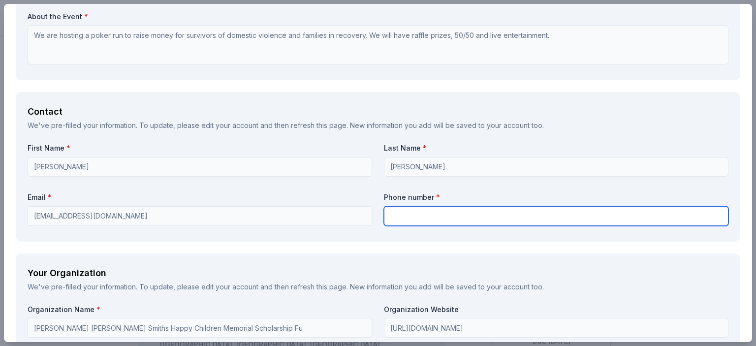
click at [515, 216] on input "text" at bounding box center [556, 216] width 344 height 20
type input "661-904-5956"
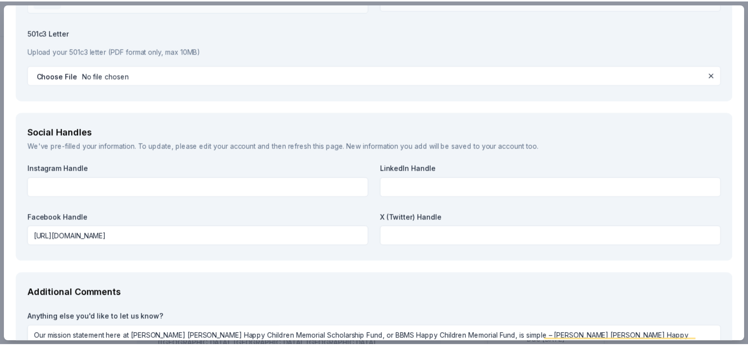
scroll to position [1118, 0]
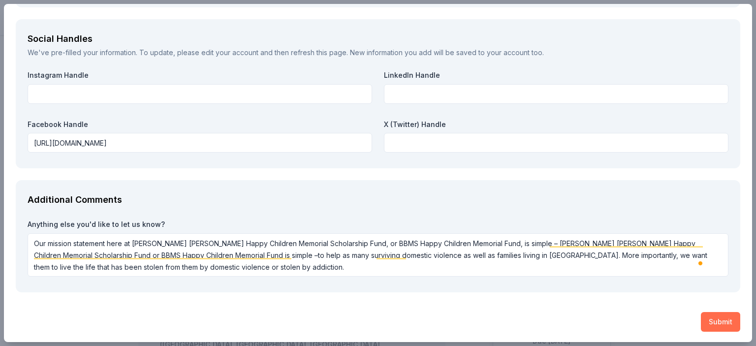
click at [728, 316] on button "Submit" at bounding box center [719, 322] width 39 height 20
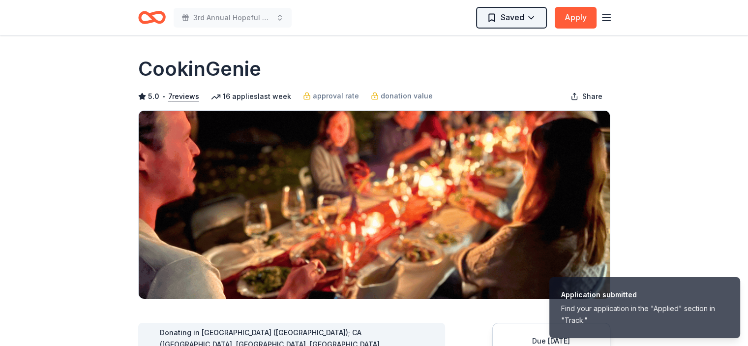
click at [539, 14] on html "Application submitted Find your application in the "Applied" section in "Track.…" at bounding box center [374, 173] width 748 height 346
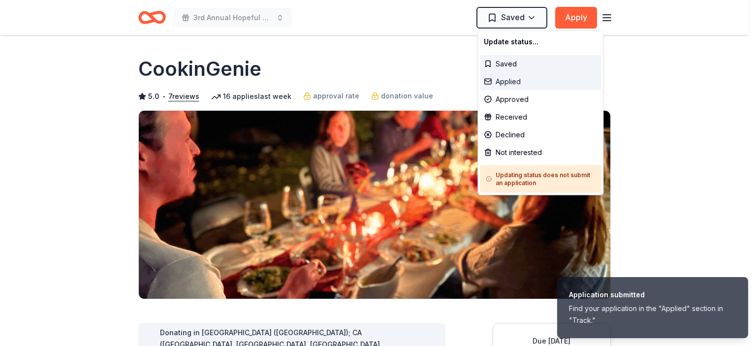
click at [517, 79] on div "Applied" at bounding box center [540, 82] width 121 height 18
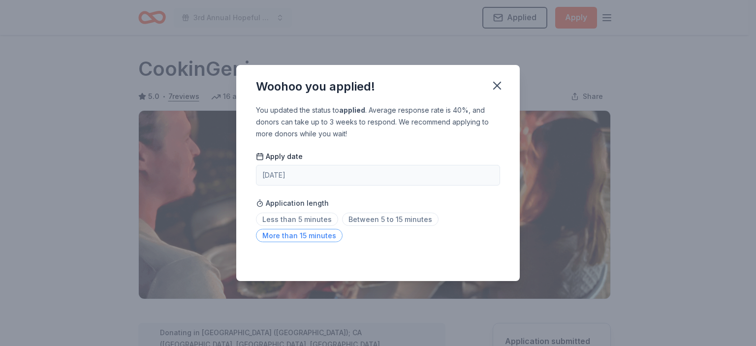
click at [307, 231] on span "More than 15 minutes" at bounding box center [299, 235] width 87 height 13
click at [497, 78] on button "button" at bounding box center [497, 86] width 22 height 22
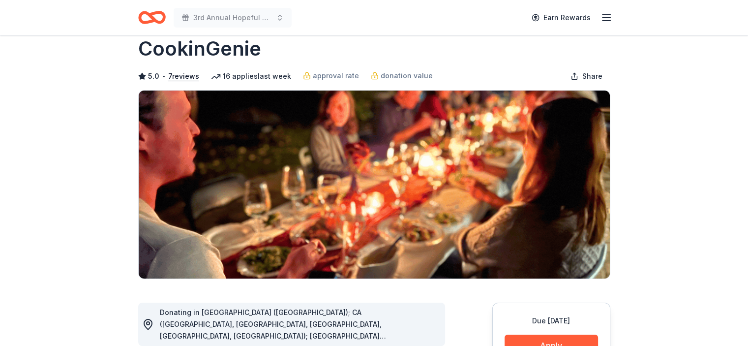
scroll to position [14, 0]
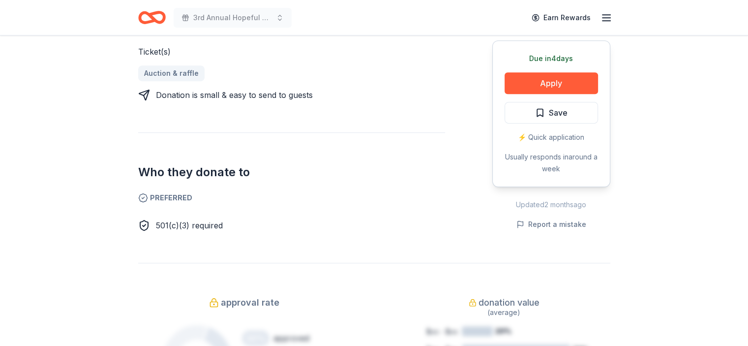
scroll to position [460, 0]
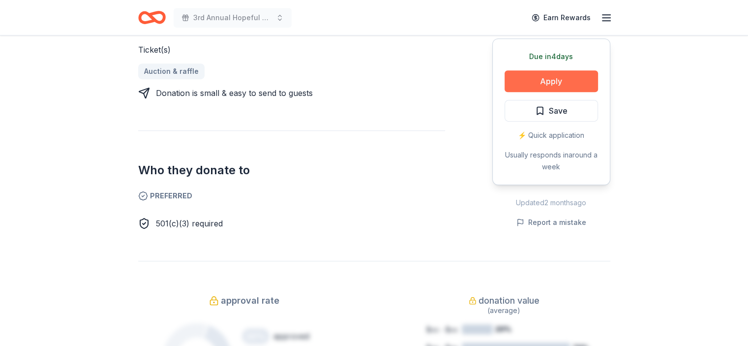
click at [572, 70] on button "Apply" at bounding box center [551, 81] width 93 height 22
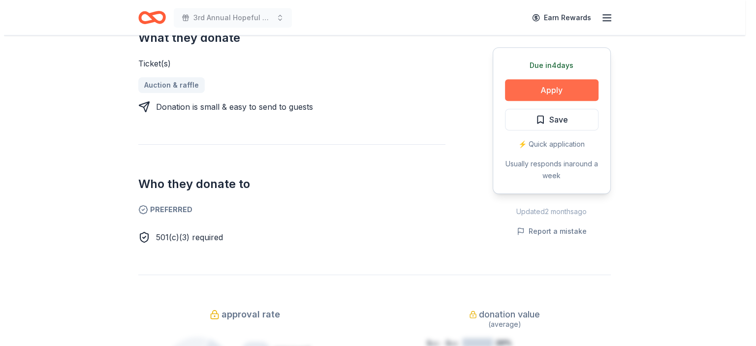
scroll to position [474, 0]
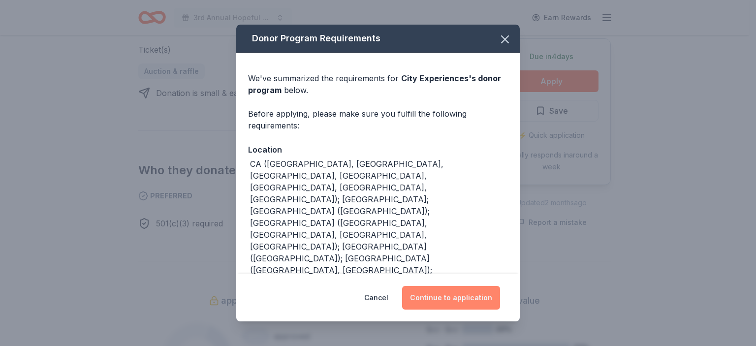
click at [461, 295] on button "Continue to application" at bounding box center [451, 298] width 98 height 24
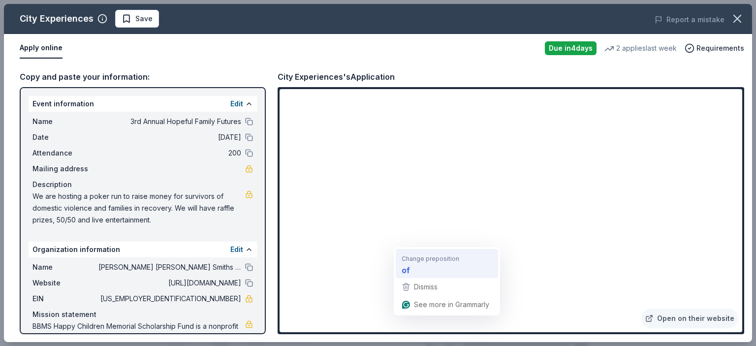
click at [410, 273] on div "of" at bounding box center [446, 270] width 94 height 16
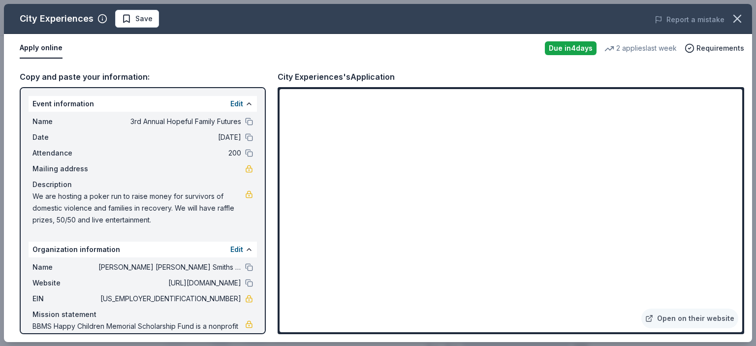
click at [176, 89] on div "Event information Edit Name 3rd Annual Hopeful Family Futures Date [DATE] Atten…" at bounding box center [143, 210] width 246 height 247
click at [138, 17] on span "Save" at bounding box center [143, 19] width 17 height 12
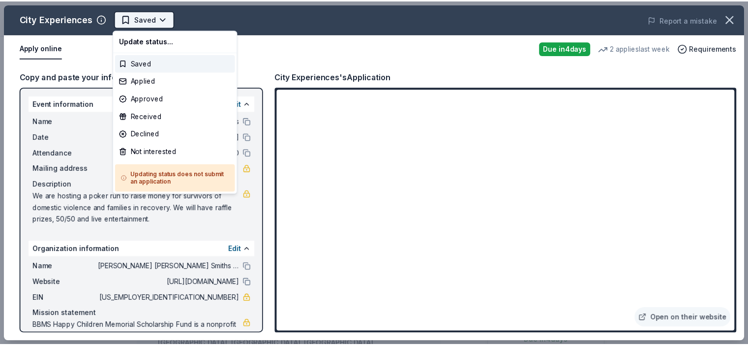
scroll to position [0, 0]
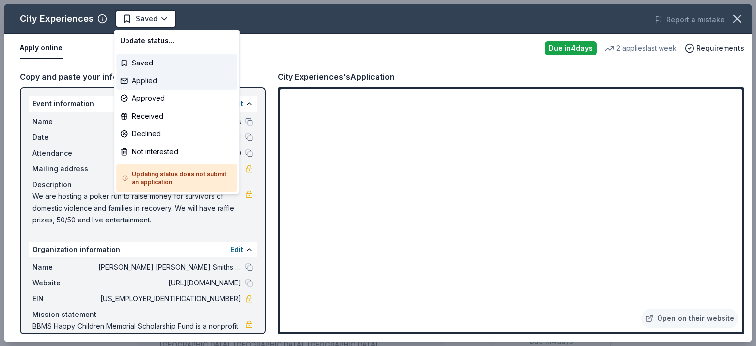
click at [149, 78] on div "Applied" at bounding box center [176, 81] width 121 height 18
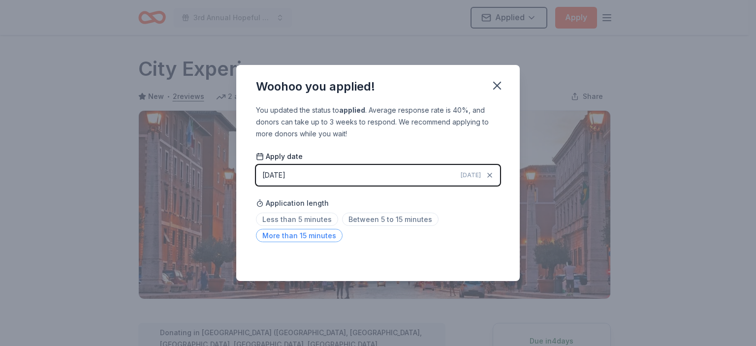
click at [321, 235] on span "More than 15 minutes" at bounding box center [299, 235] width 87 height 13
click at [502, 84] on icon "button" at bounding box center [497, 86] width 14 height 14
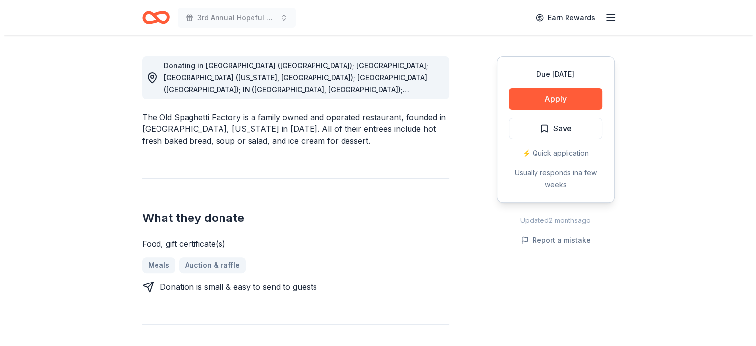
scroll to position [228, 0]
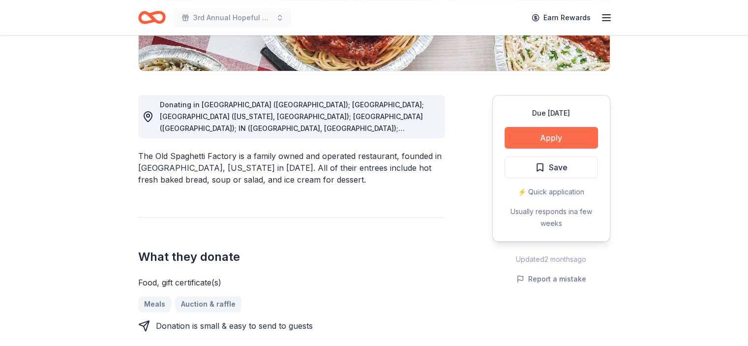
click at [564, 137] on button "Apply" at bounding box center [551, 138] width 93 height 22
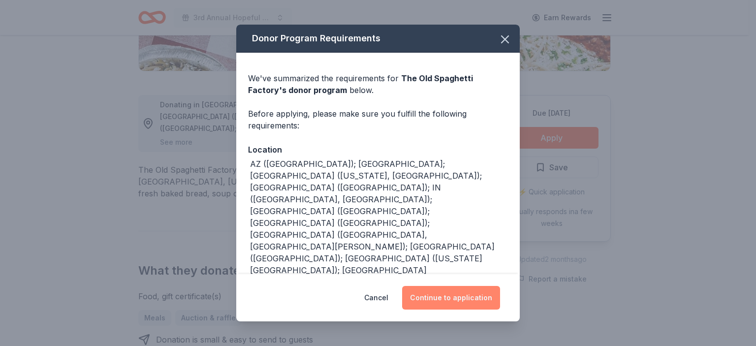
click at [481, 295] on button "Continue to application" at bounding box center [451, 298] width 98 height 24
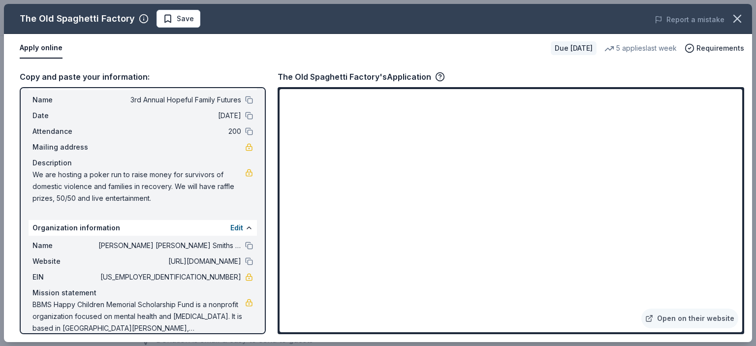
scroll to position [33, 0]
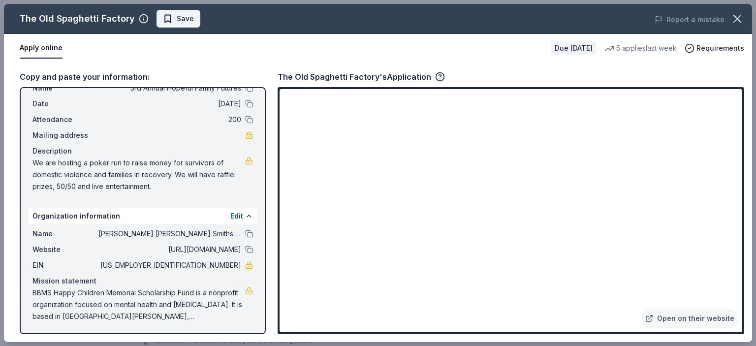
click at [184, 17] on span "Save" at bounding box center [185, 19] width 17 height 12
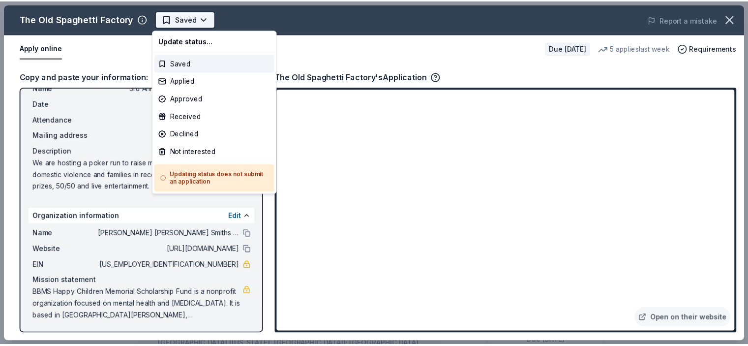
scroll to position [0, 0]
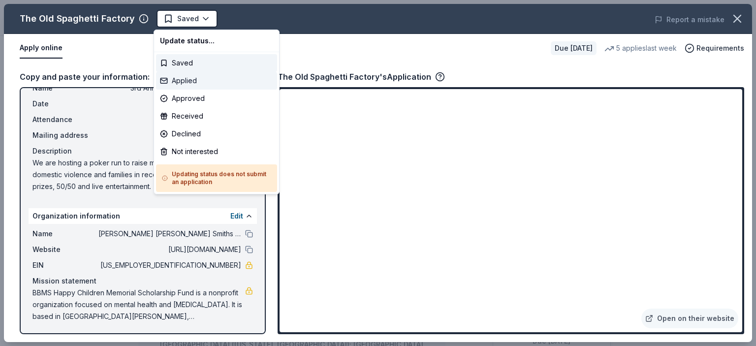
click at [187, 80] on div "Applied" at bounding box center [216, 81] width 121 height 18
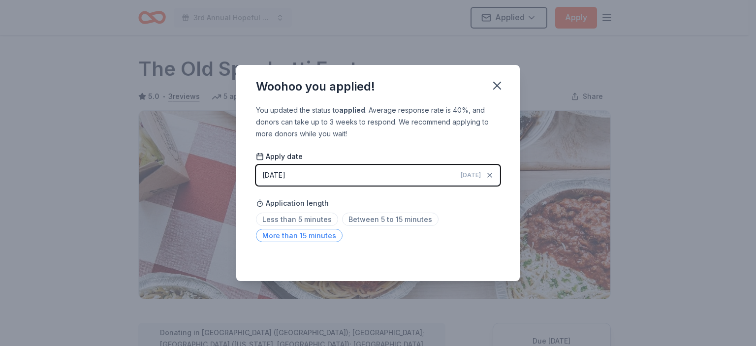
click at [323, 233] on span "More than 15 minutes" at bounding box center [299, 235] width 87 height 13
click at [500, 83] on icon "button" at bounding box center [497, 86] width 14 height 14
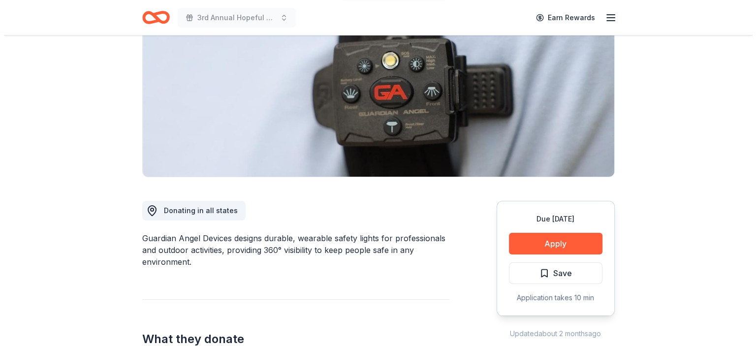
scroll to position [126, 0]
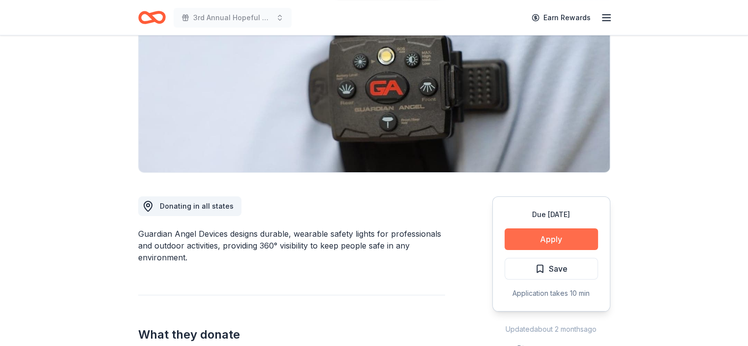
click at [562, 238] on button "Apply" at bounding box center [551, 239] width 93 height 22
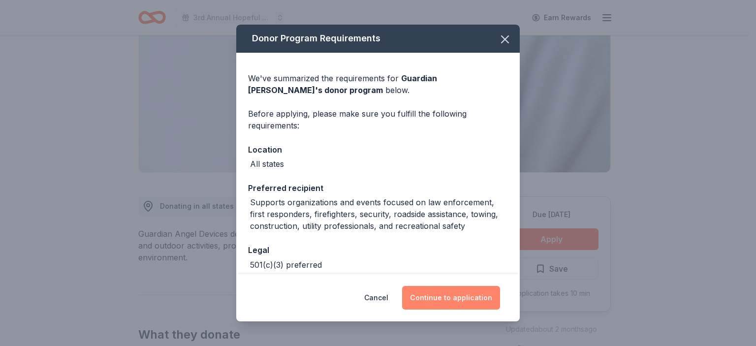
click at [453, 291] on button "Continue to application" at bounding box center [451, 298] width 98 height 24
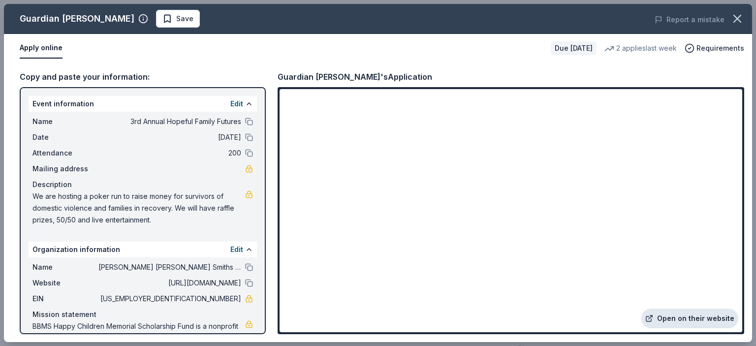
click at [671, 315] on link "Open on their website" at bounding box center [689, 318] width 97 height 20
click at [176, 13] on span "Save" at bounding box center [184, 19] width 17 height 12
click at [164, 19] on html "3rd Annual Hopeful Family Futures Earn Rewards Due [DATE] Share Guardian Angel …" at bounding box center [378, 47] width 756 height 346
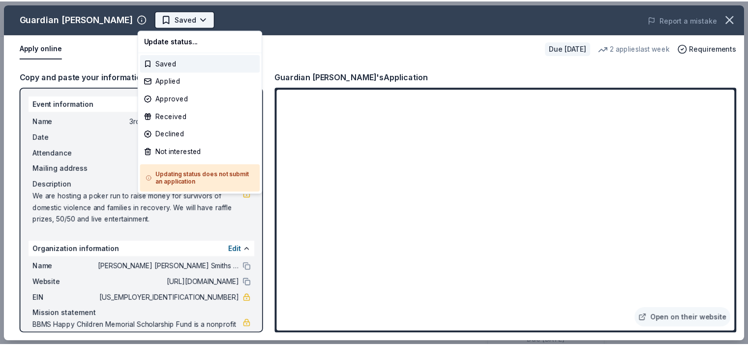
scroll to position [0, 0]
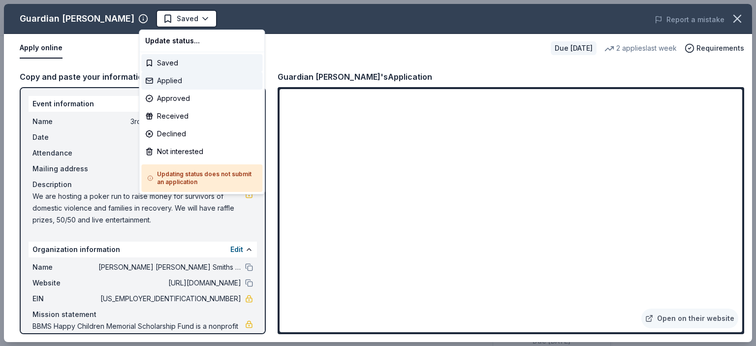
click at [168, 76] on div "Applied" at bounding box center [201, 81] width 121 height 18
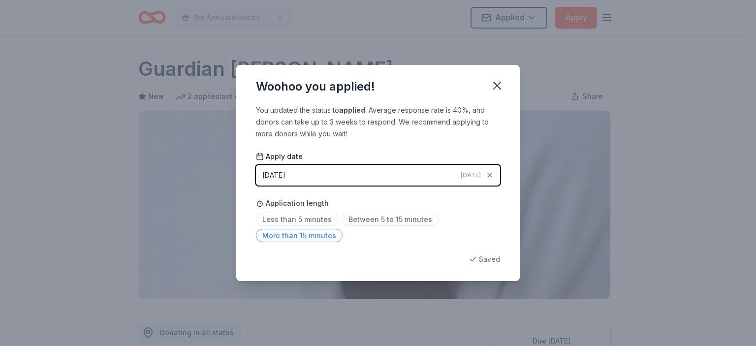
click at [325, 233] on span "More than 15 minutes" at bounding box center [299, 235] width 87 height 13
click at [497, 84] on icon "button" at bounding box center [496, 85] width 7 height 7
